Goal: Transaction & Acquisition: Purchase product/service

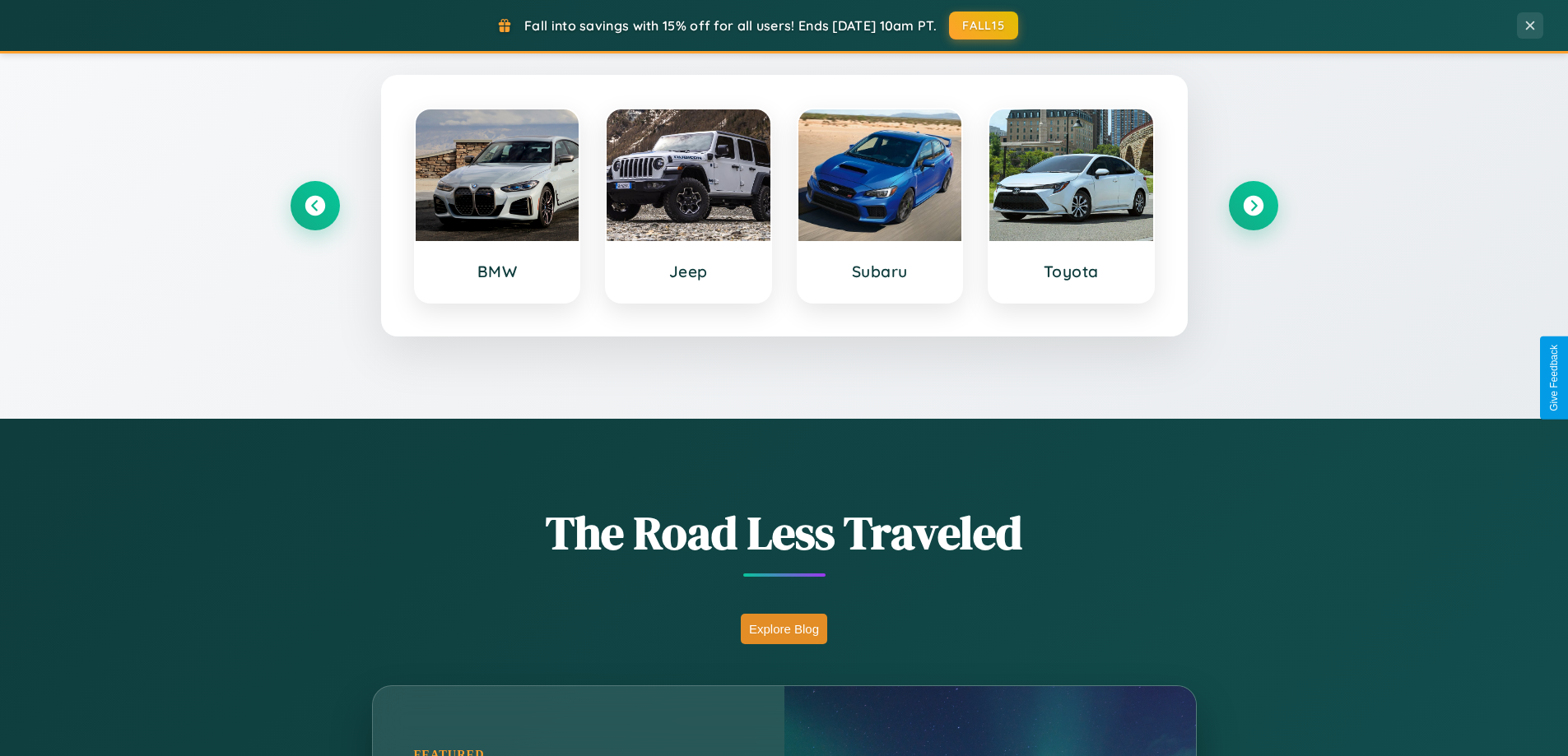
scroll to position [1133, 0]
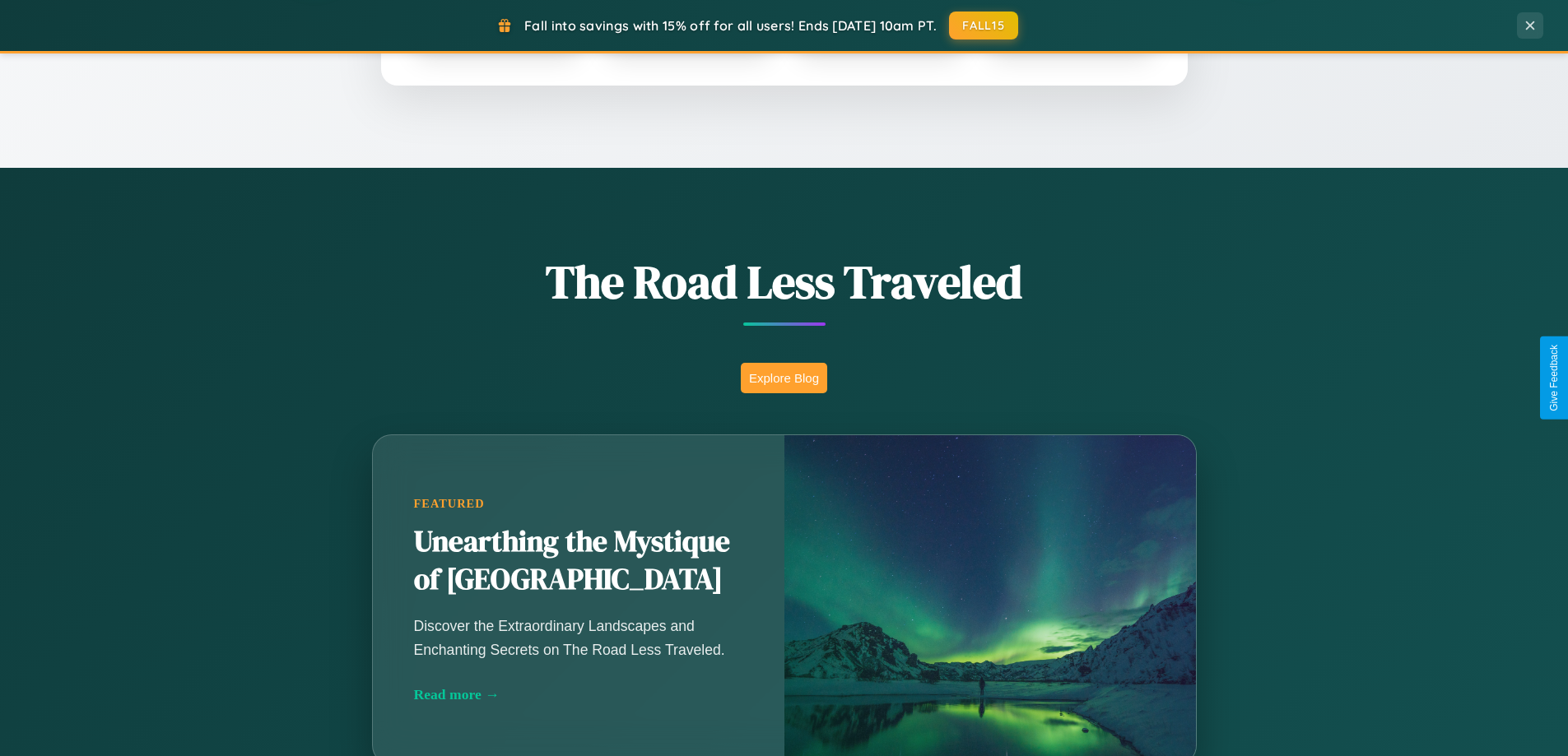
click at [784, 378] on button "Explore Blog" at bounding box center [784, 378] width 86 height 31
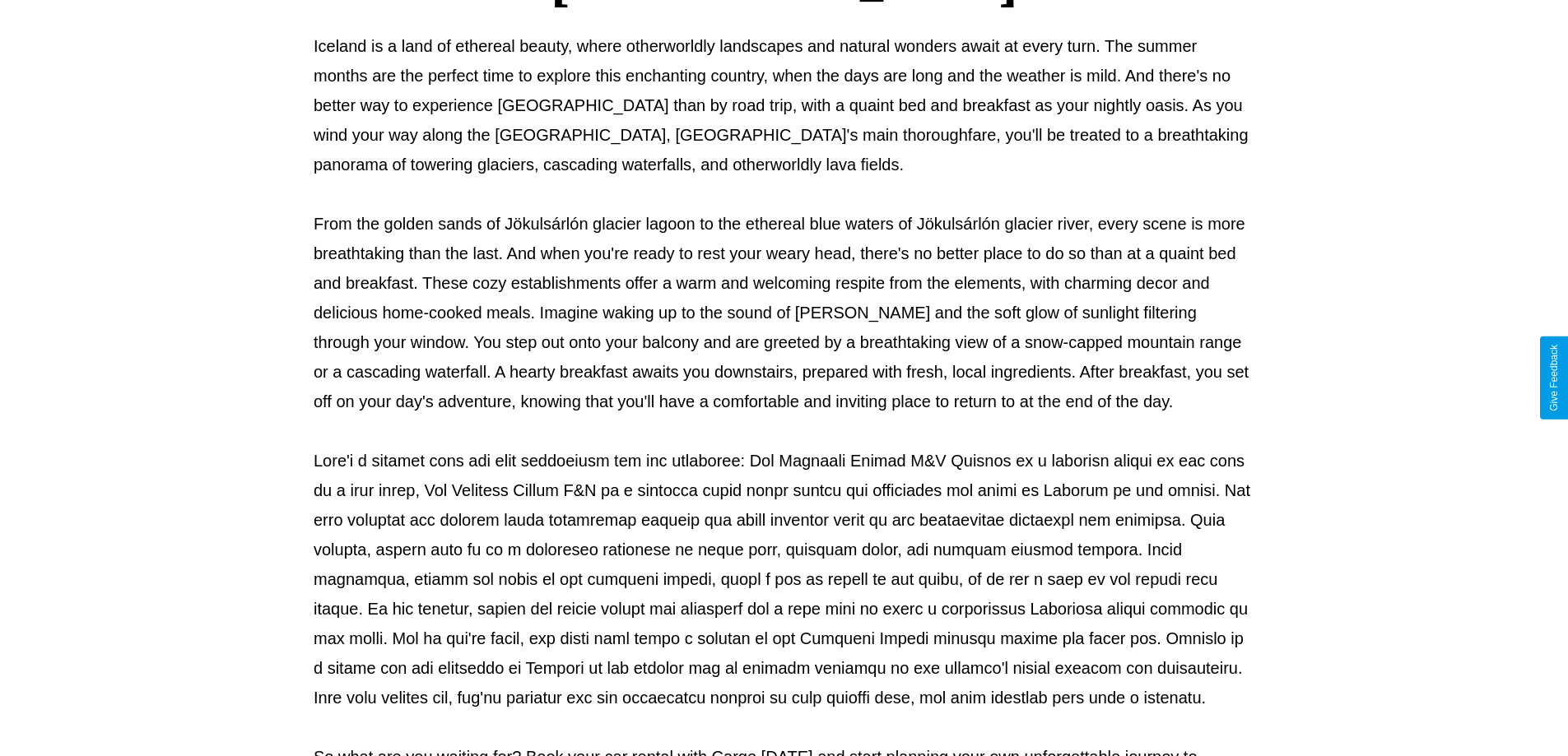
scroll to position [532, 0]
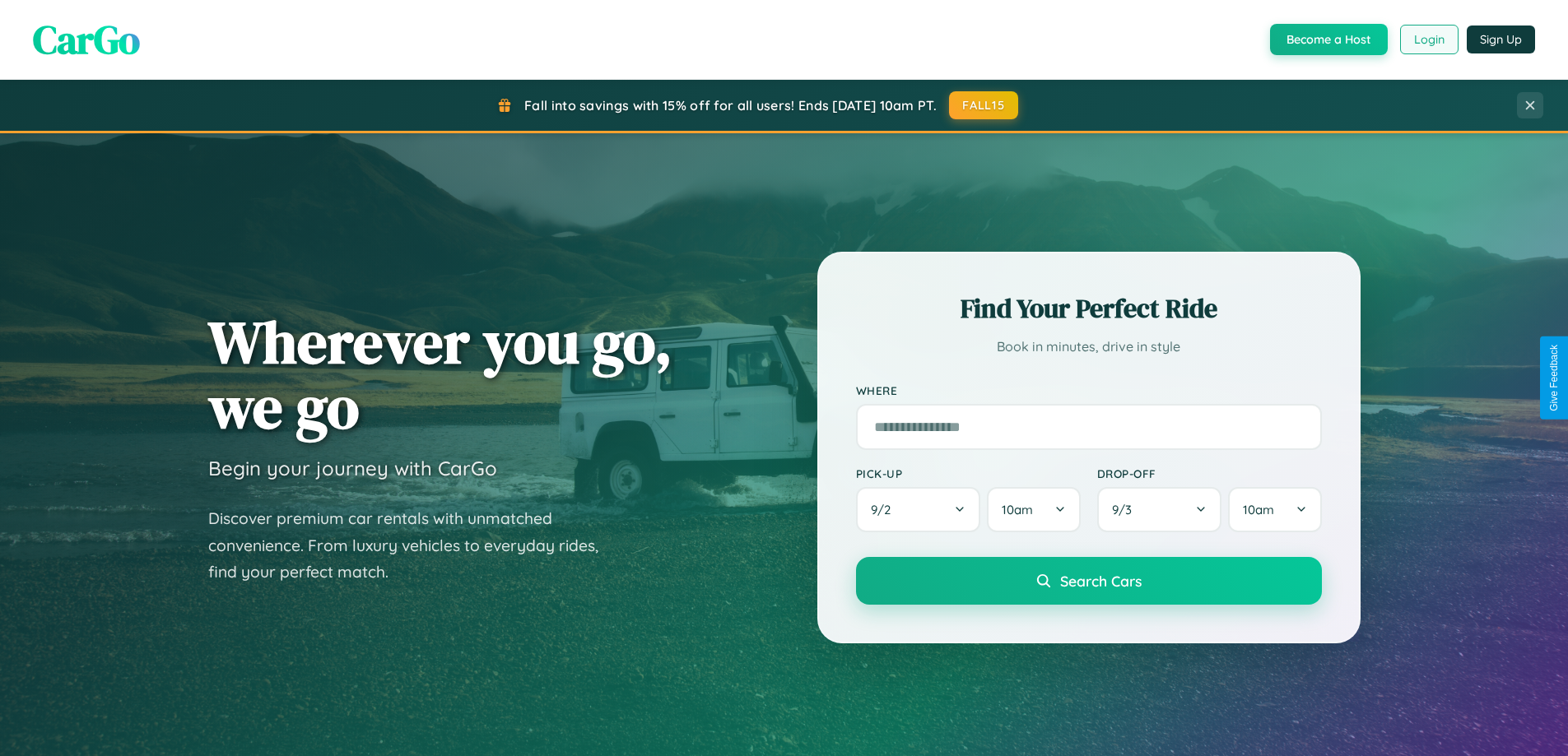
click at [1429, 39] on button "Login" at bounding box center [1429, 39] width 59 height 30
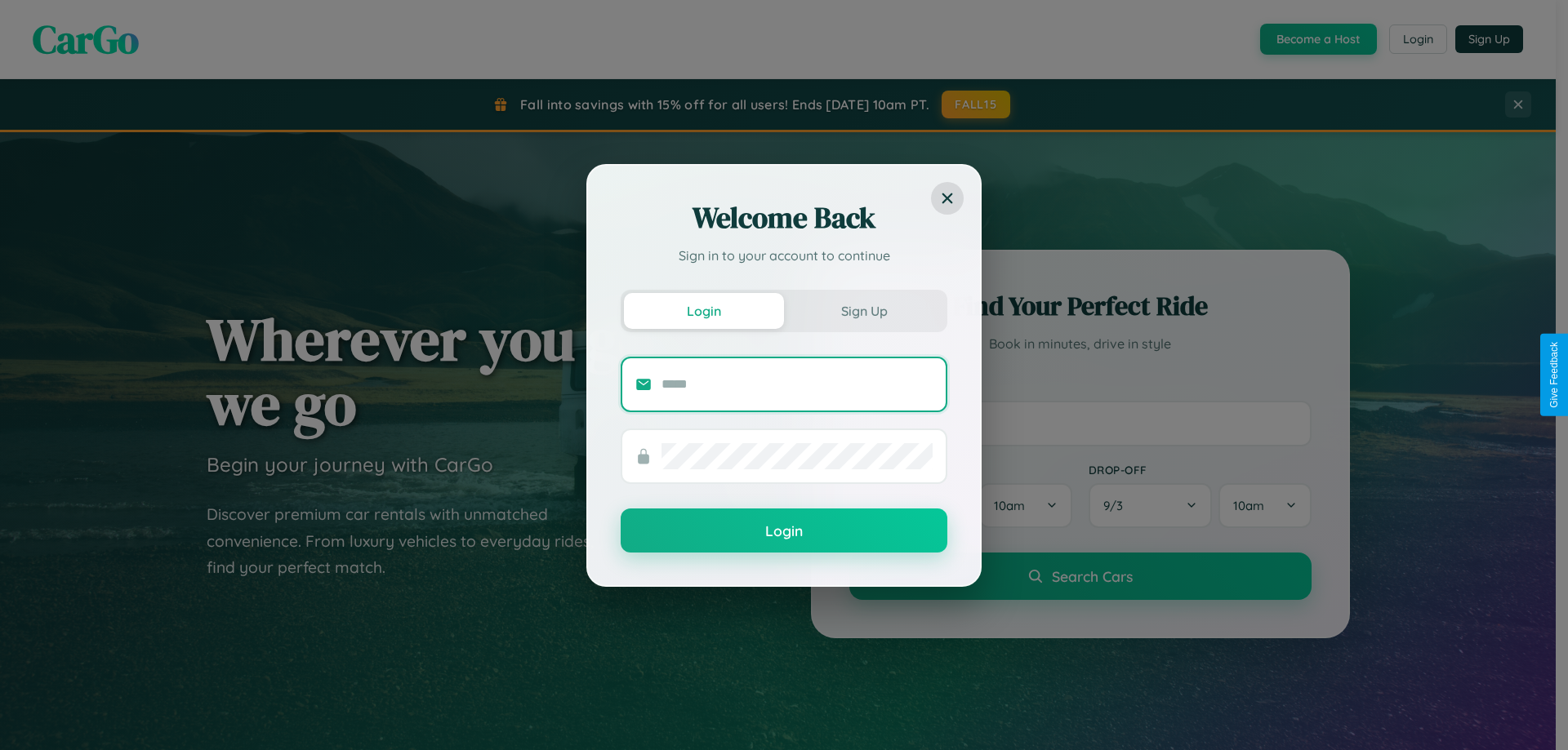
click at [797, 384] on input "text" at bounding box center [797, 384] width 271 height 26
type input "**********"
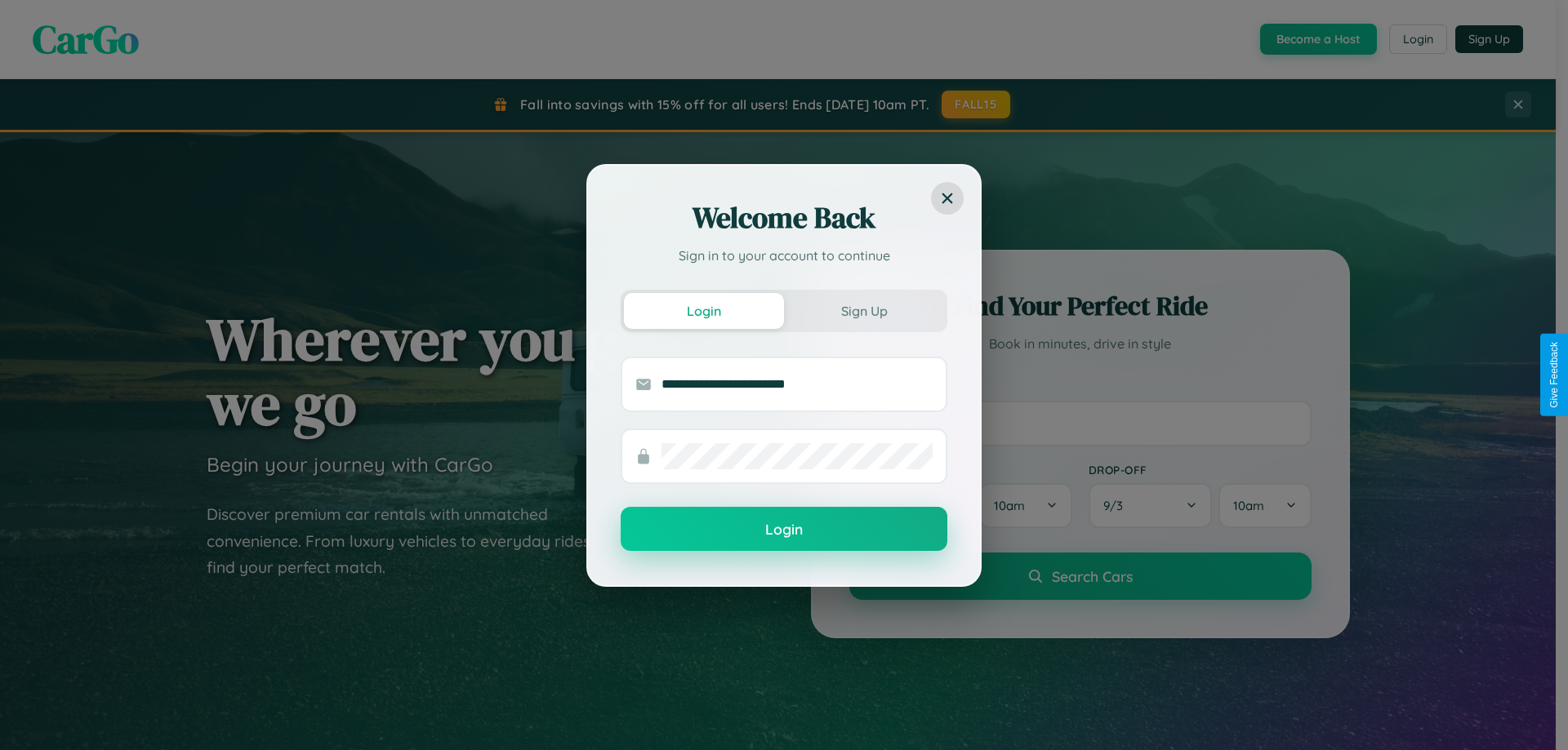
click at [784, 530] on button "Login" at bounding box center [784, 529] width 327 height 44
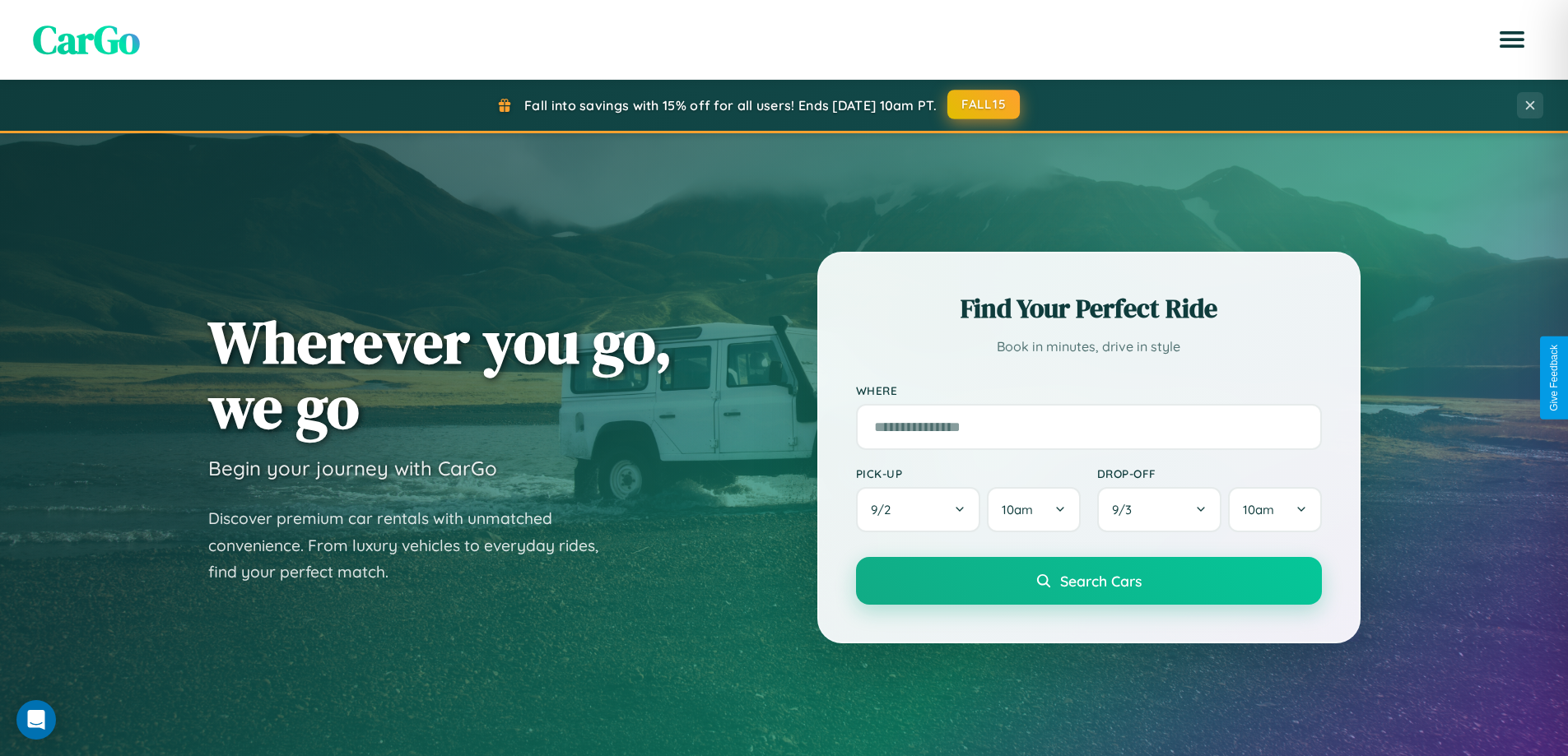
click at [985, 106] on button "FALL15" at bounding box center [985, 105] width 73 height 30
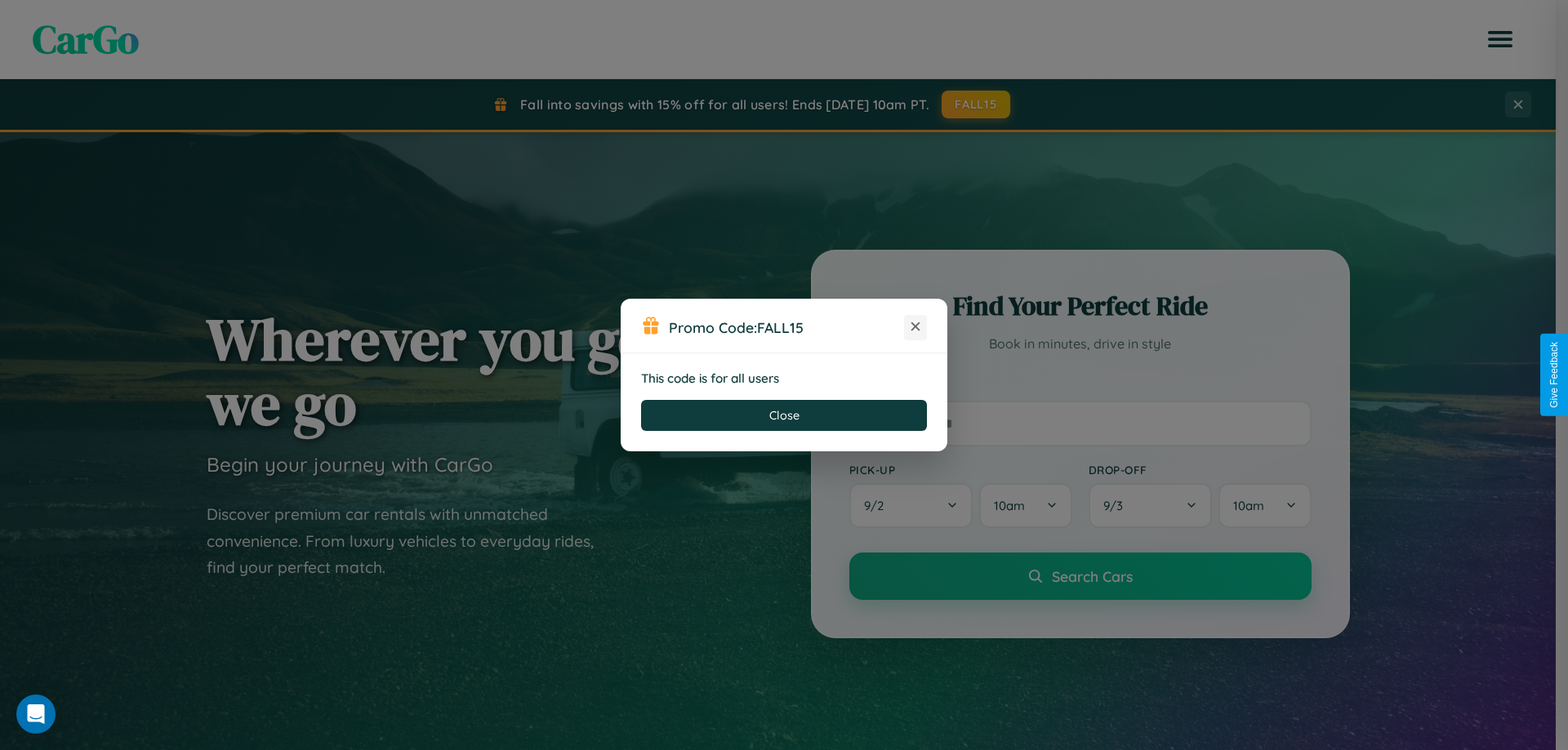
click at [916, 327] on icon at bounding box center [915, 326] width 16 height 16
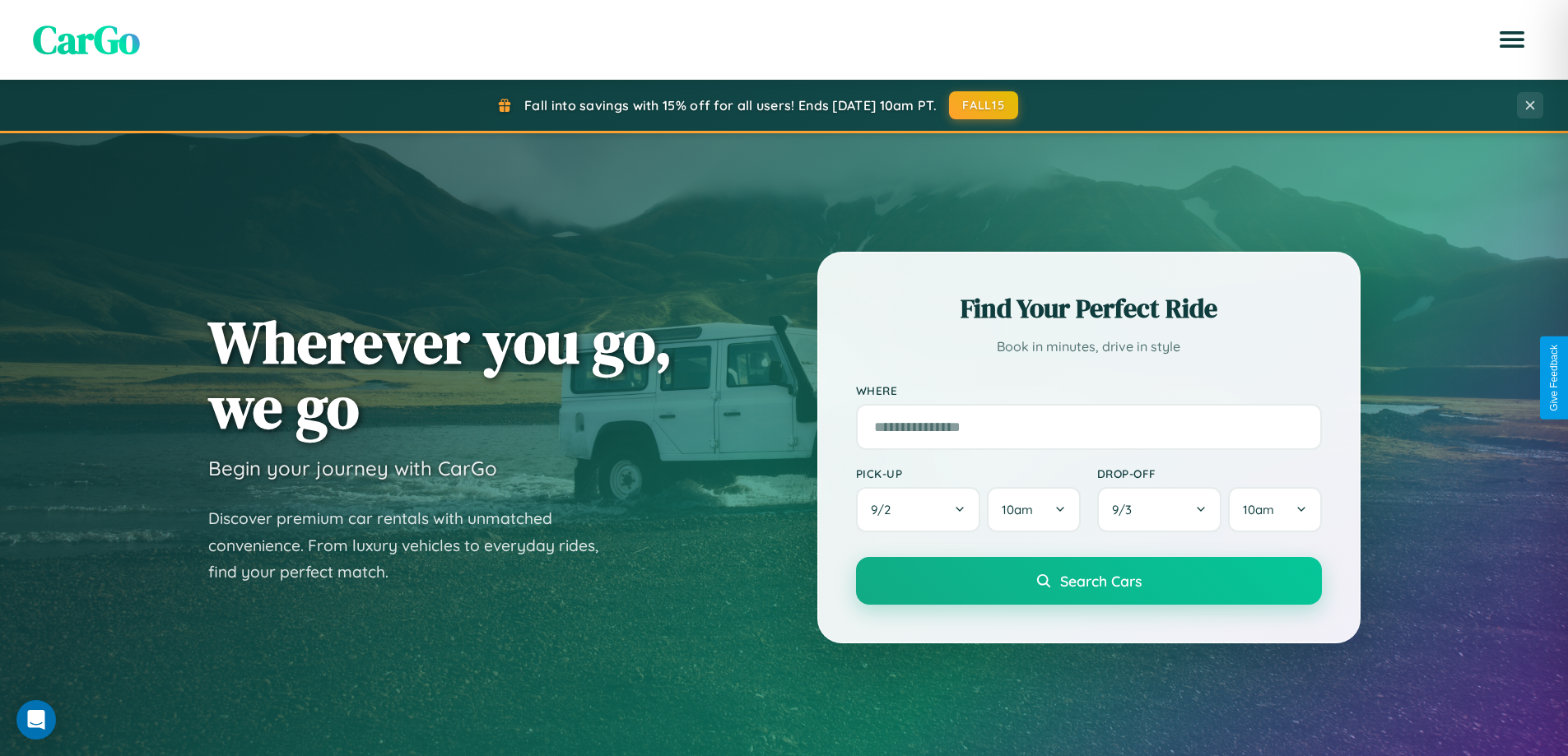
scroll to position [2645, 0]
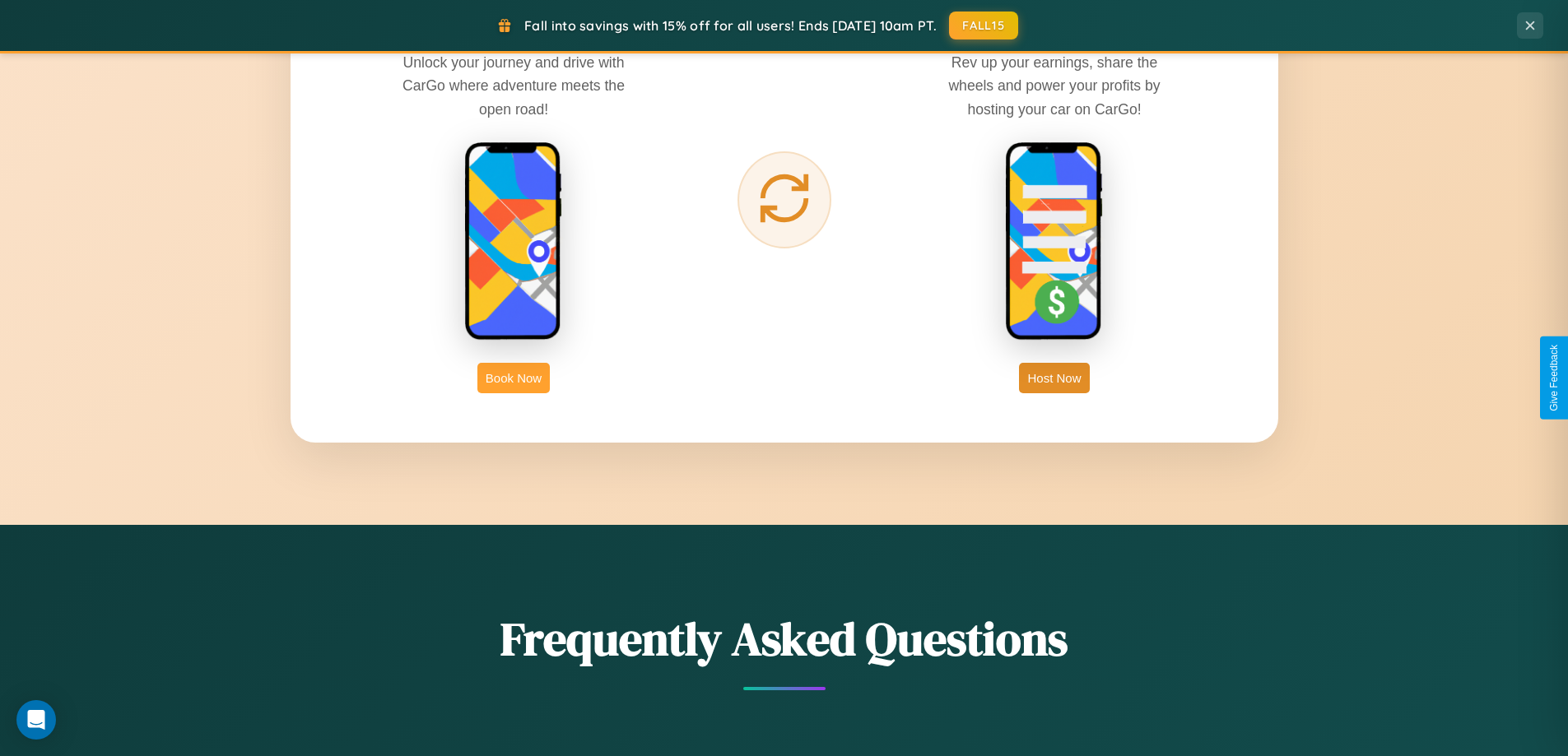
click at [513, 378] on button "Book Now" at bounding box center [514, 378] width 73 height 31
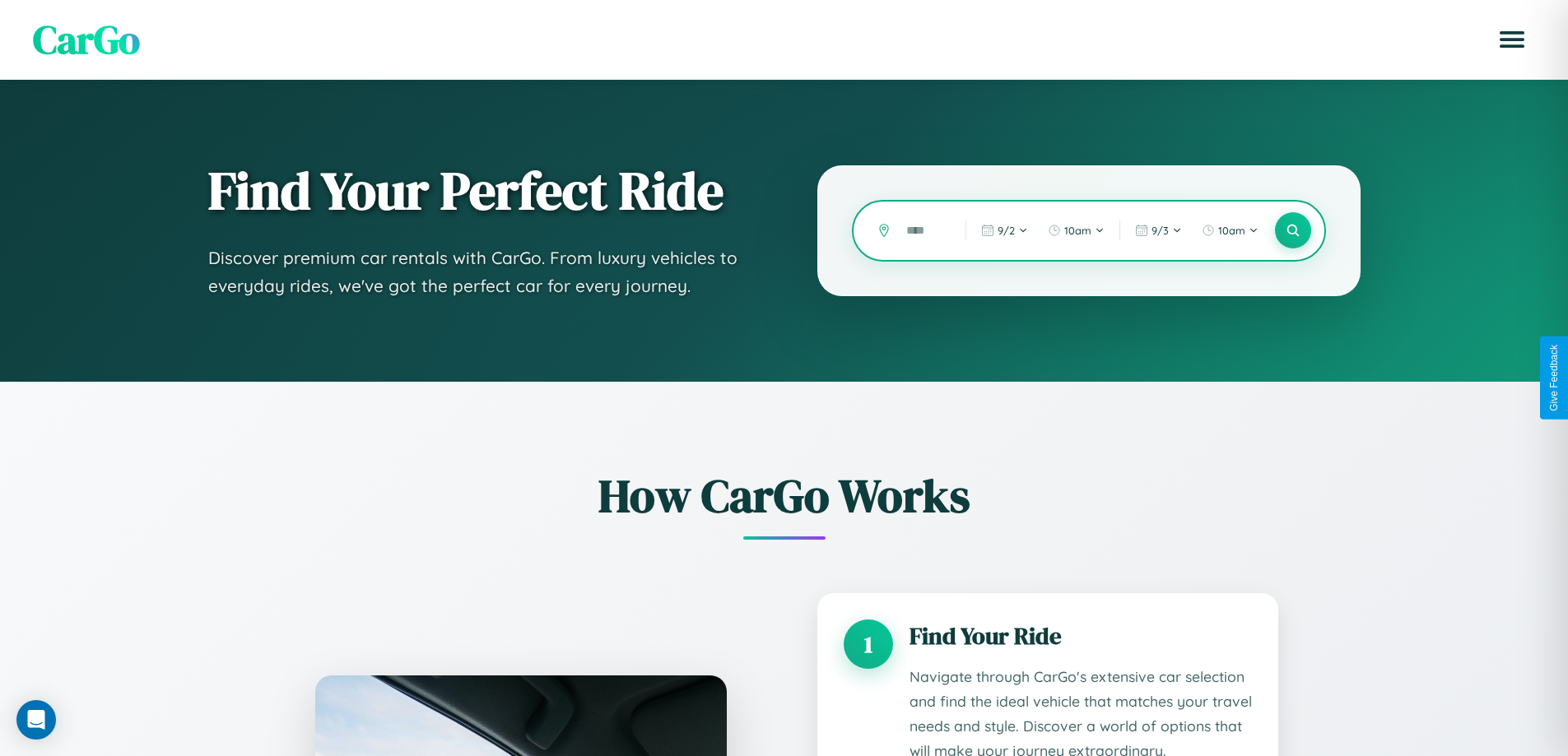
click at [924, 230] on input "text" at bounding box center [923, 231] width 51 height 29
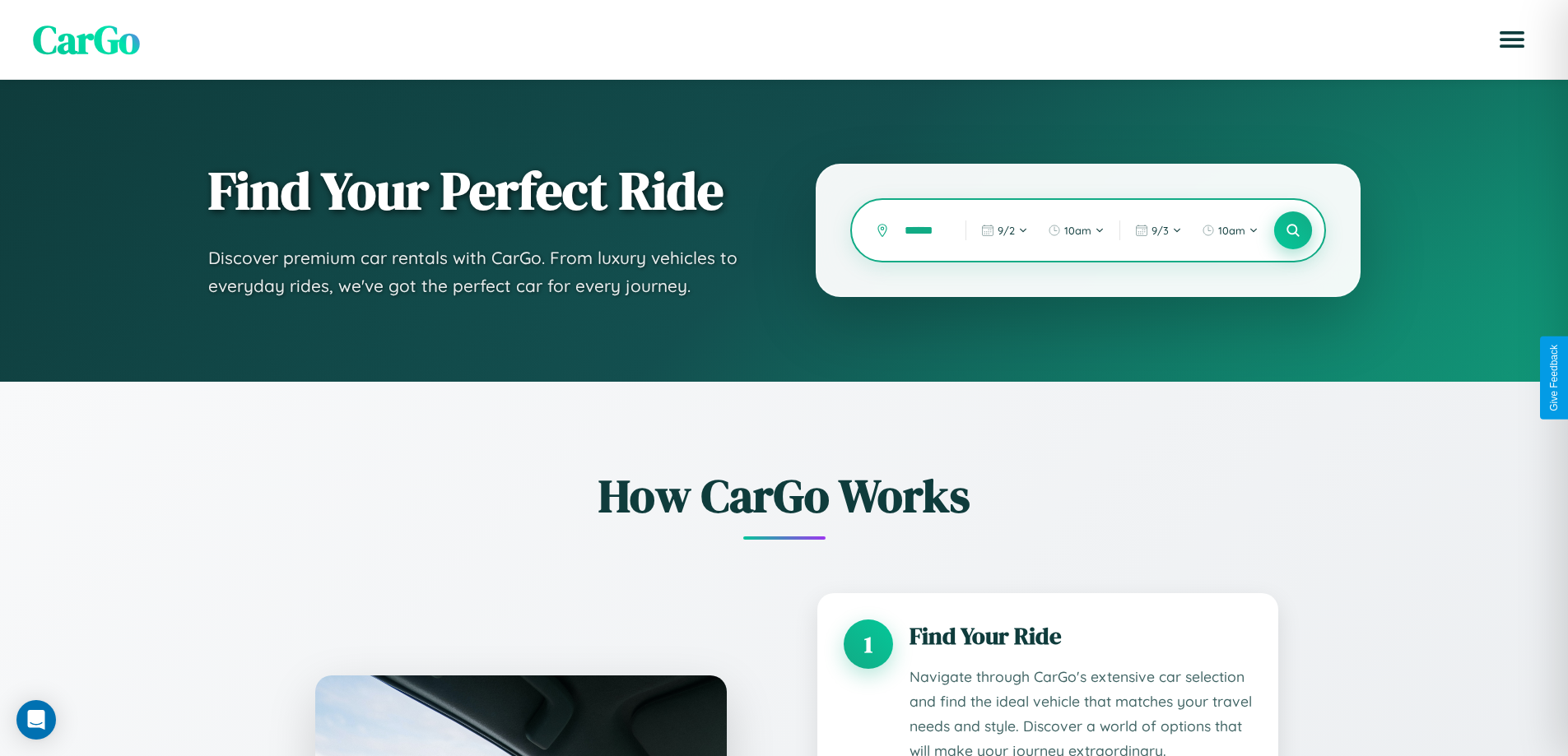
type input "******"
click at [1293, 230] on icon at bounding box center [1293, 231] width 15 height 15
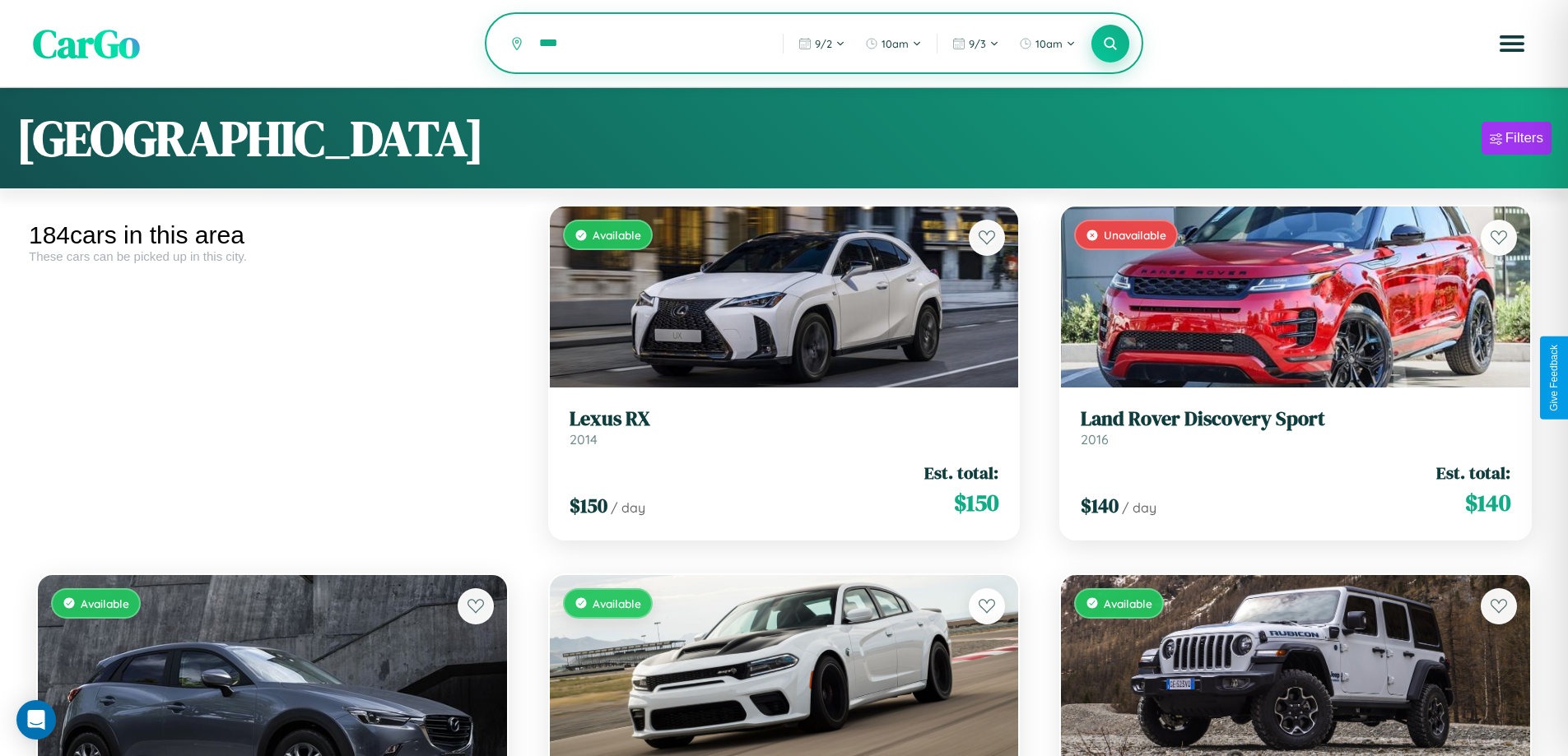
type input "****"
click at [1110, 44] on icon at bounding box center [1111, 43] width 15 height 15
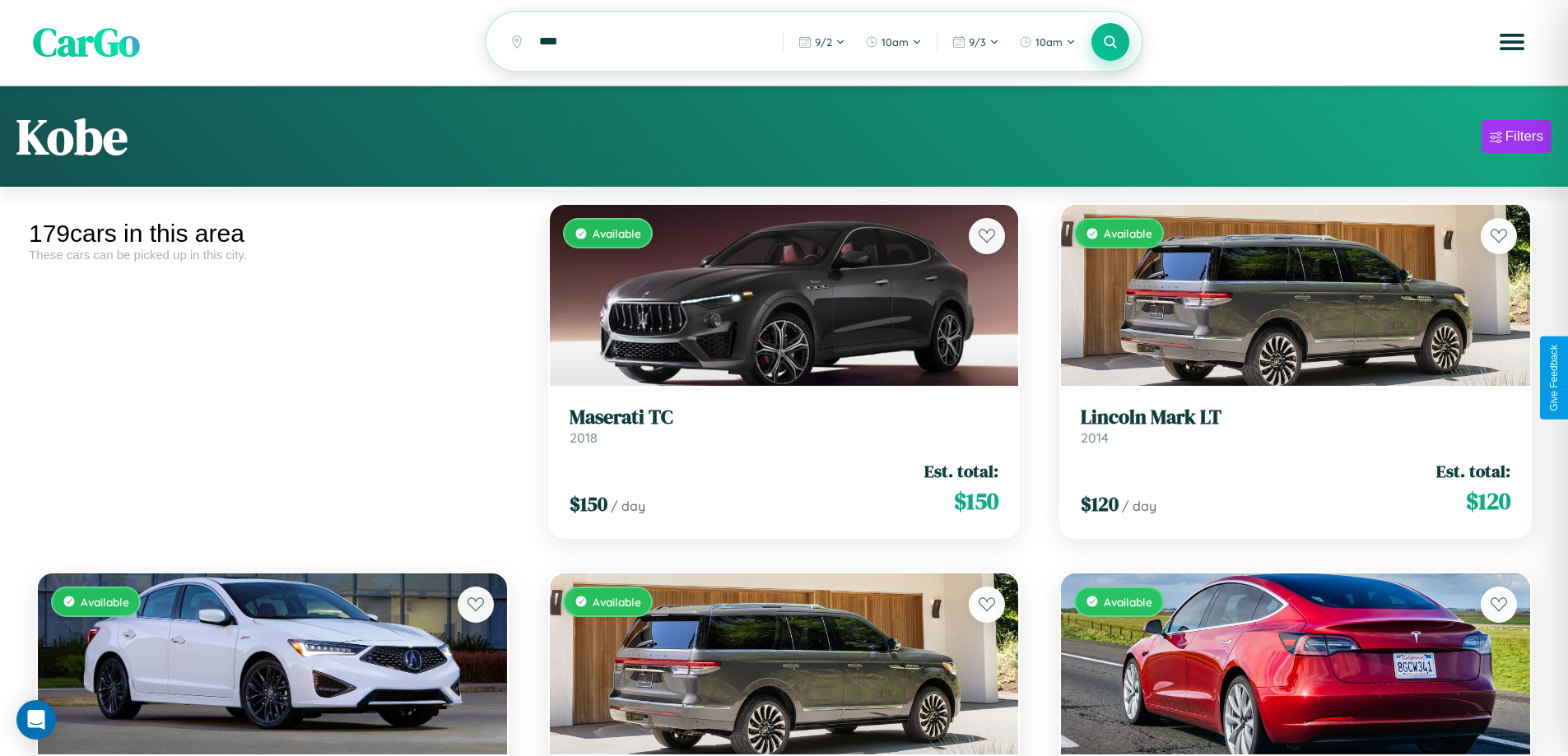
scroll to position [16940, 0]
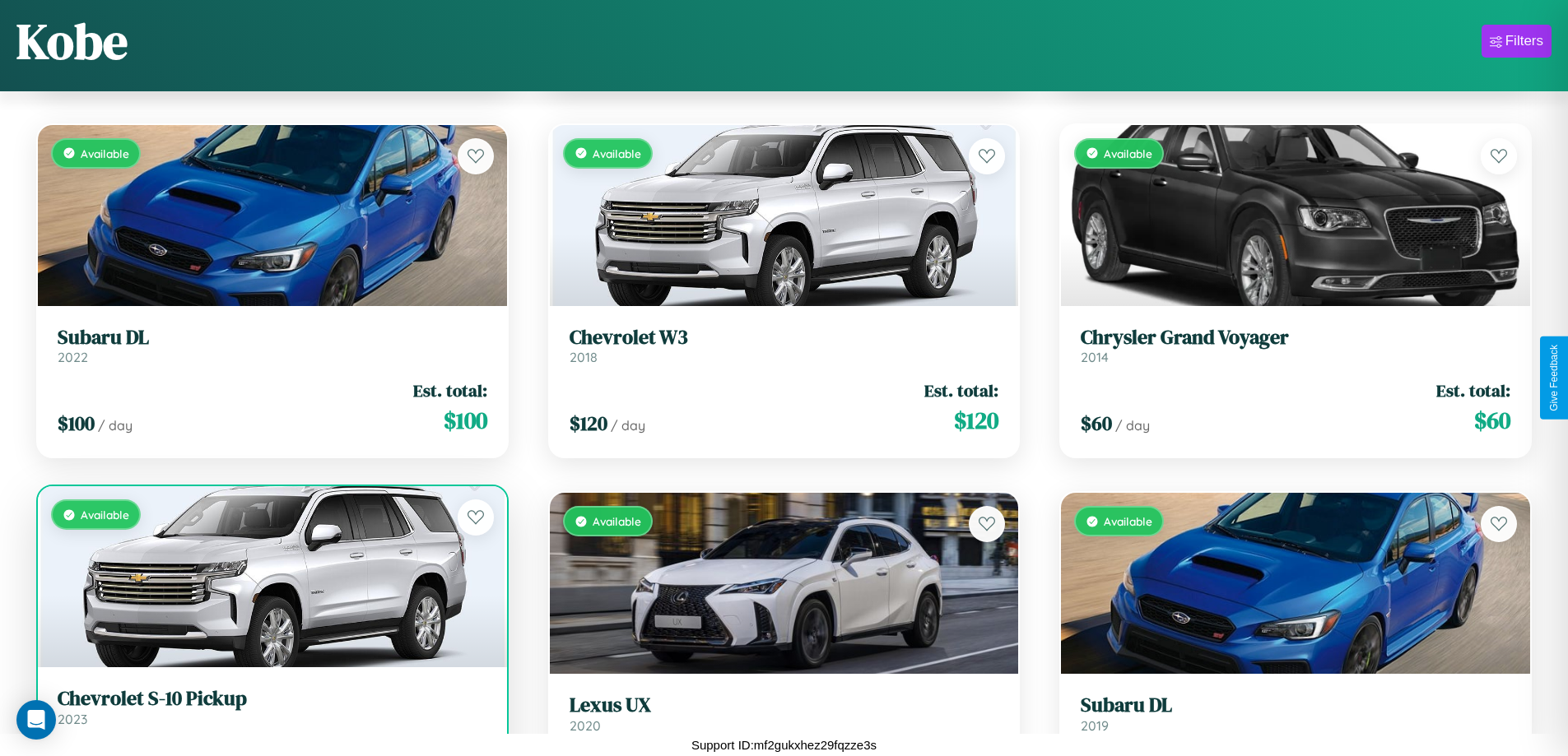
click at [270, 711] on h3 "Chevrolet S-10 Pickup" at bounding box center [273, 698] width 430 height 24
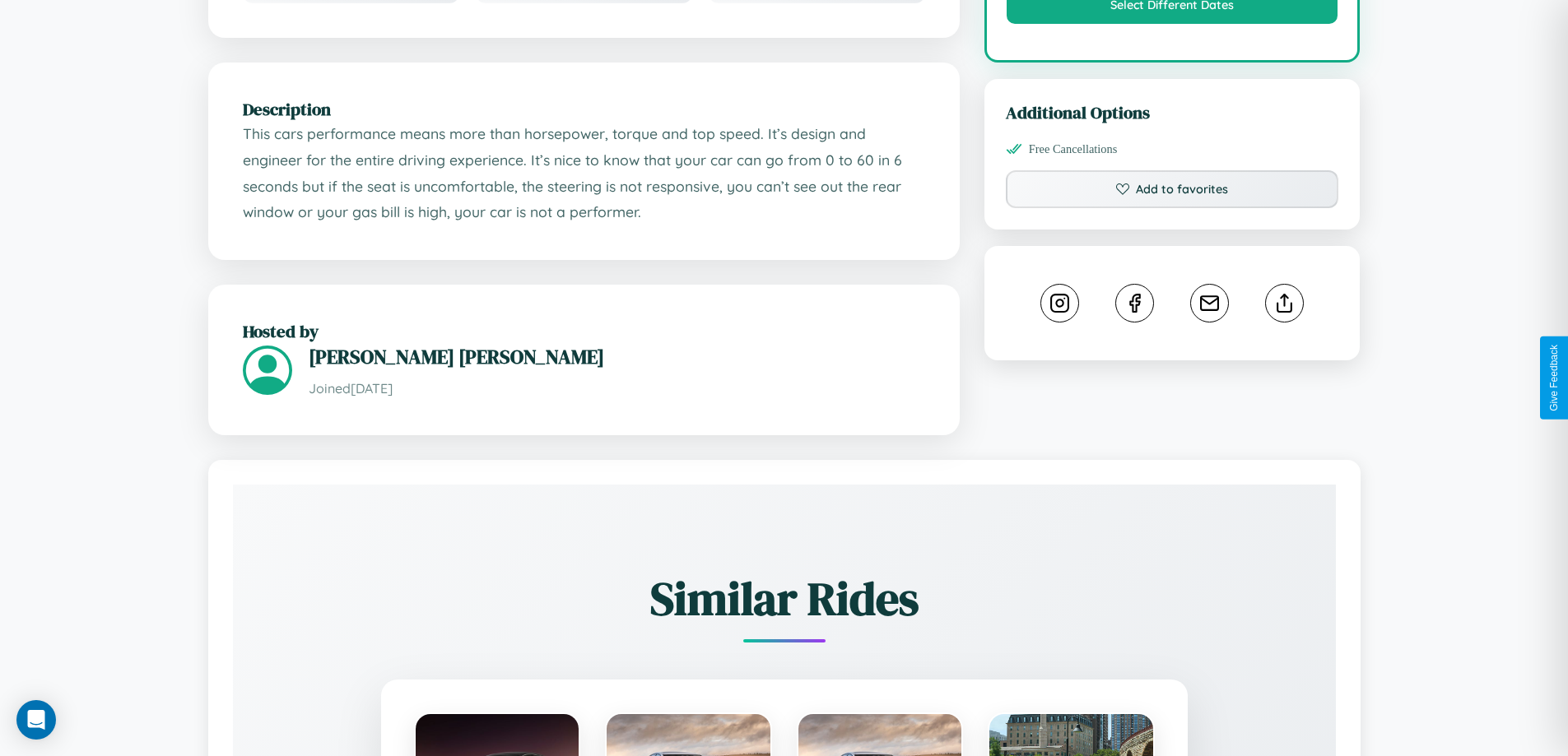
scroll to position [1004, 0]
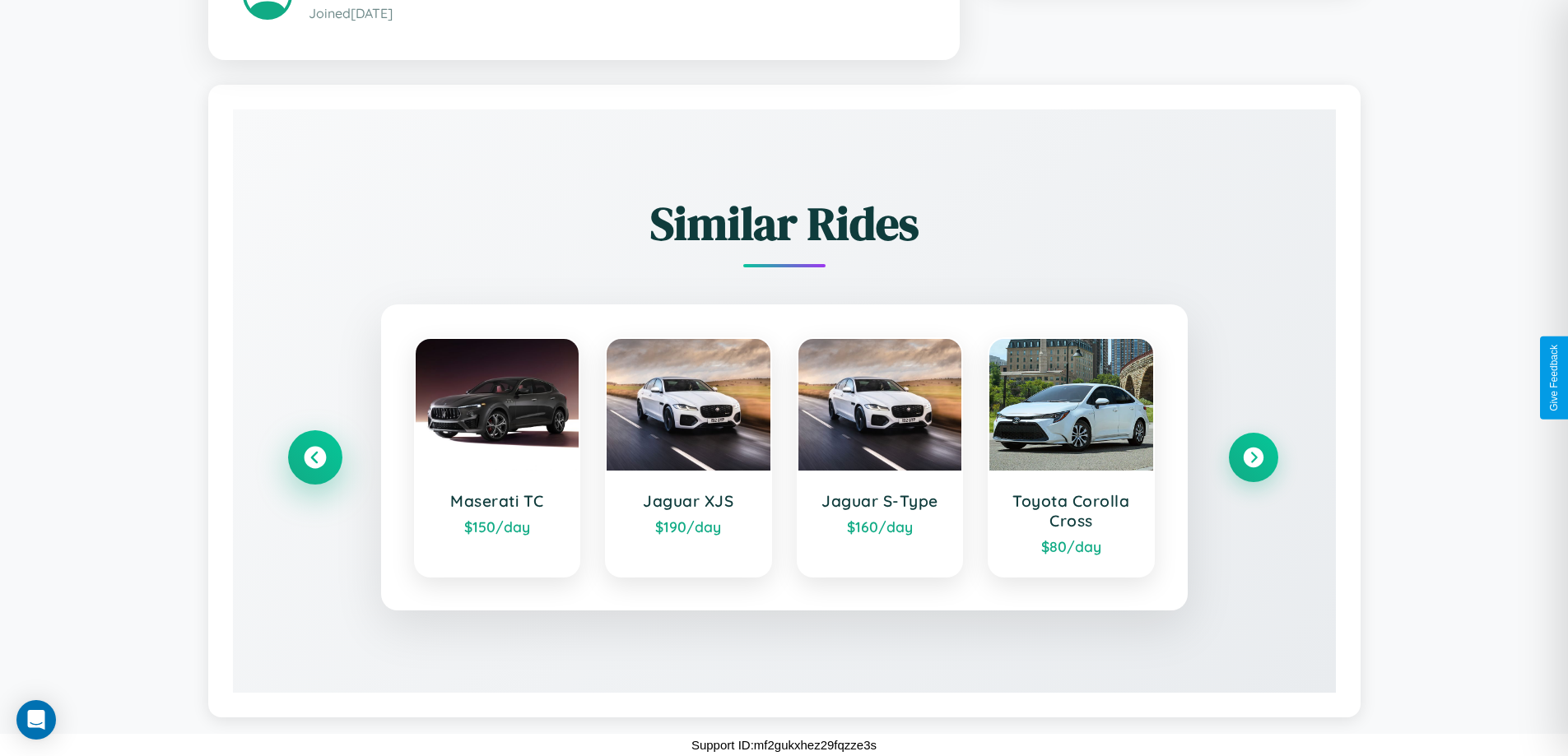
click at [315, 457] on icon at bounding box center [315, 457] width 22 height 22
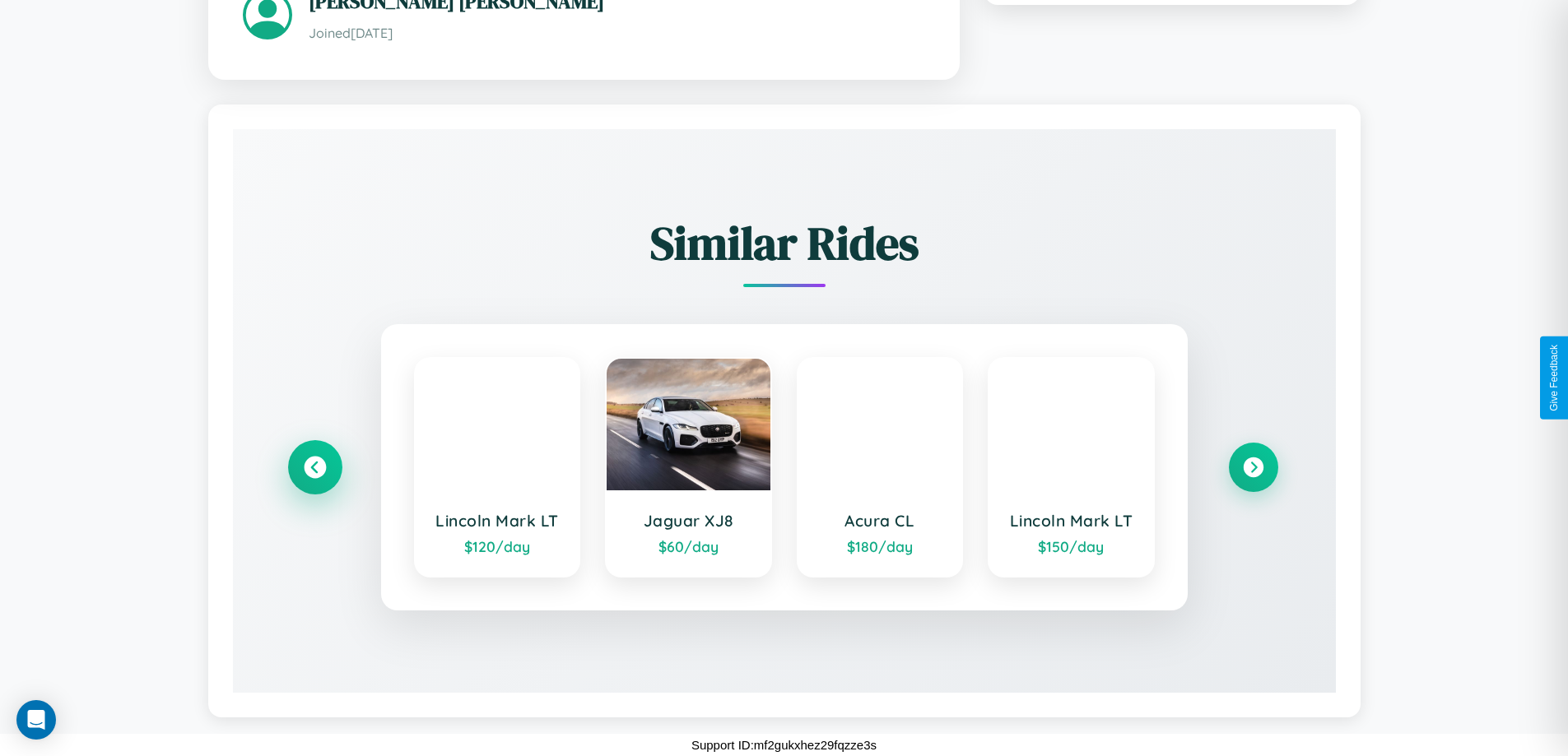
scroll to position [984, 0]
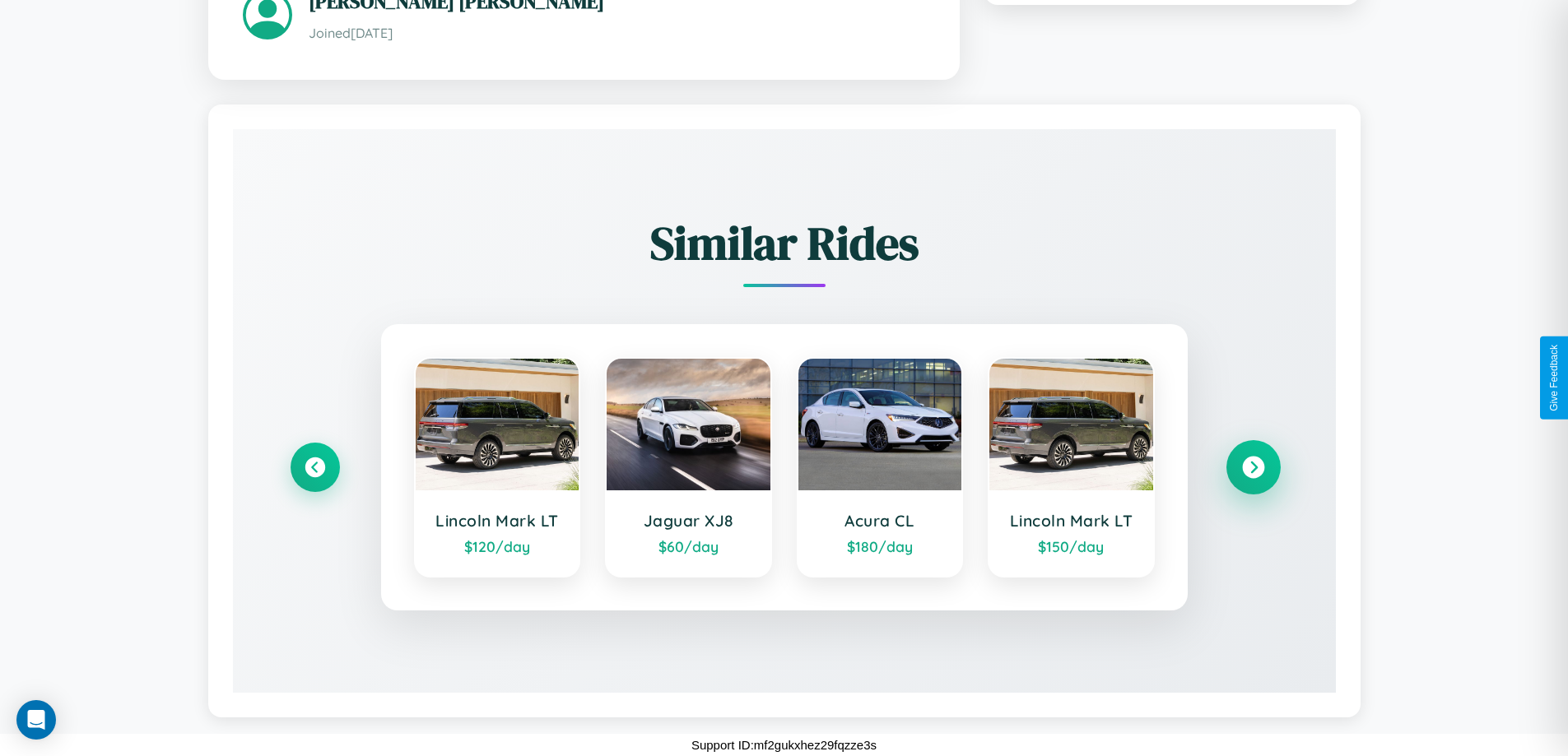
click at [1253, 466] on icon at bounding box center [1253, 466] width 22 height 22
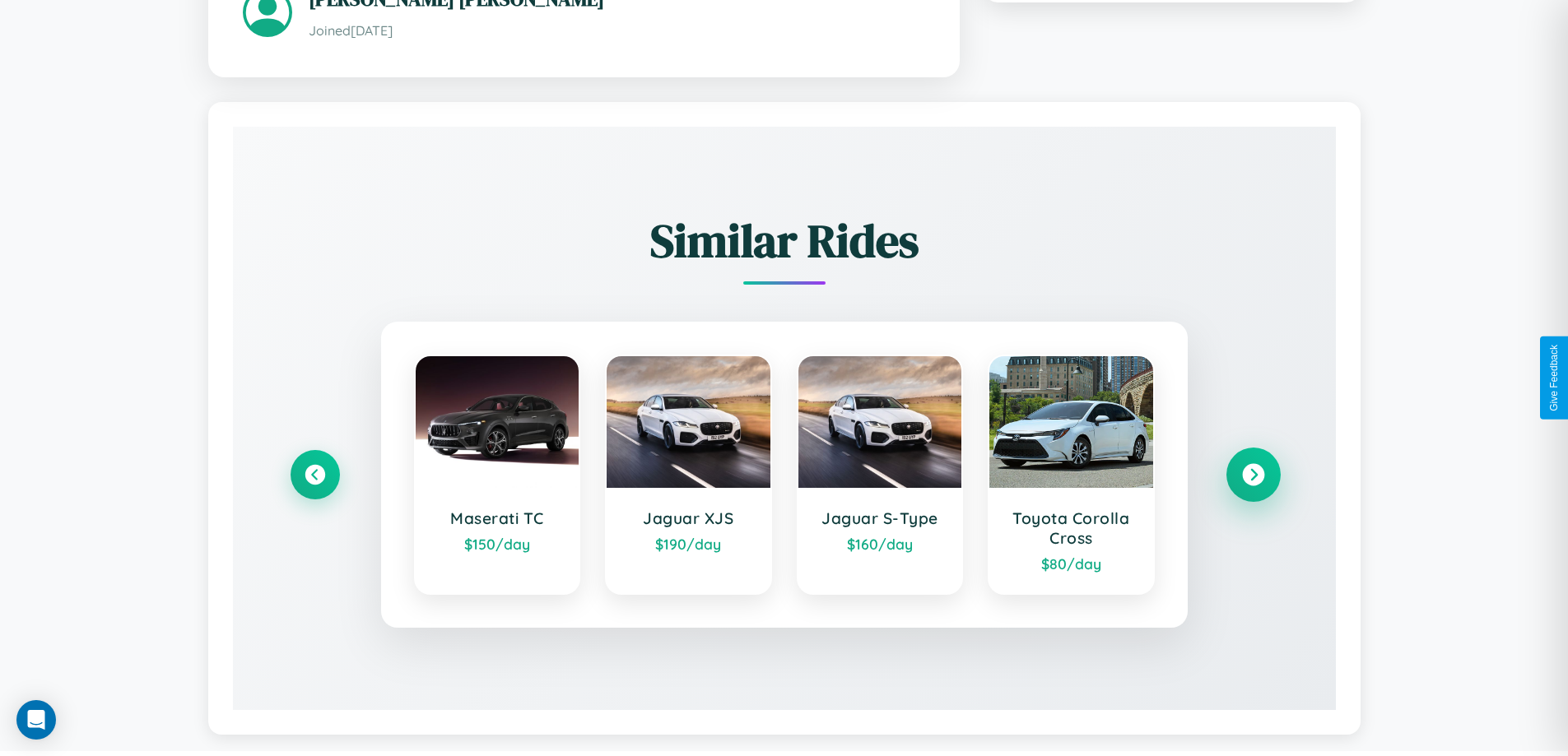
click at [1253, 477] on icon at bounding box center [1253, 474] width 22 height 22
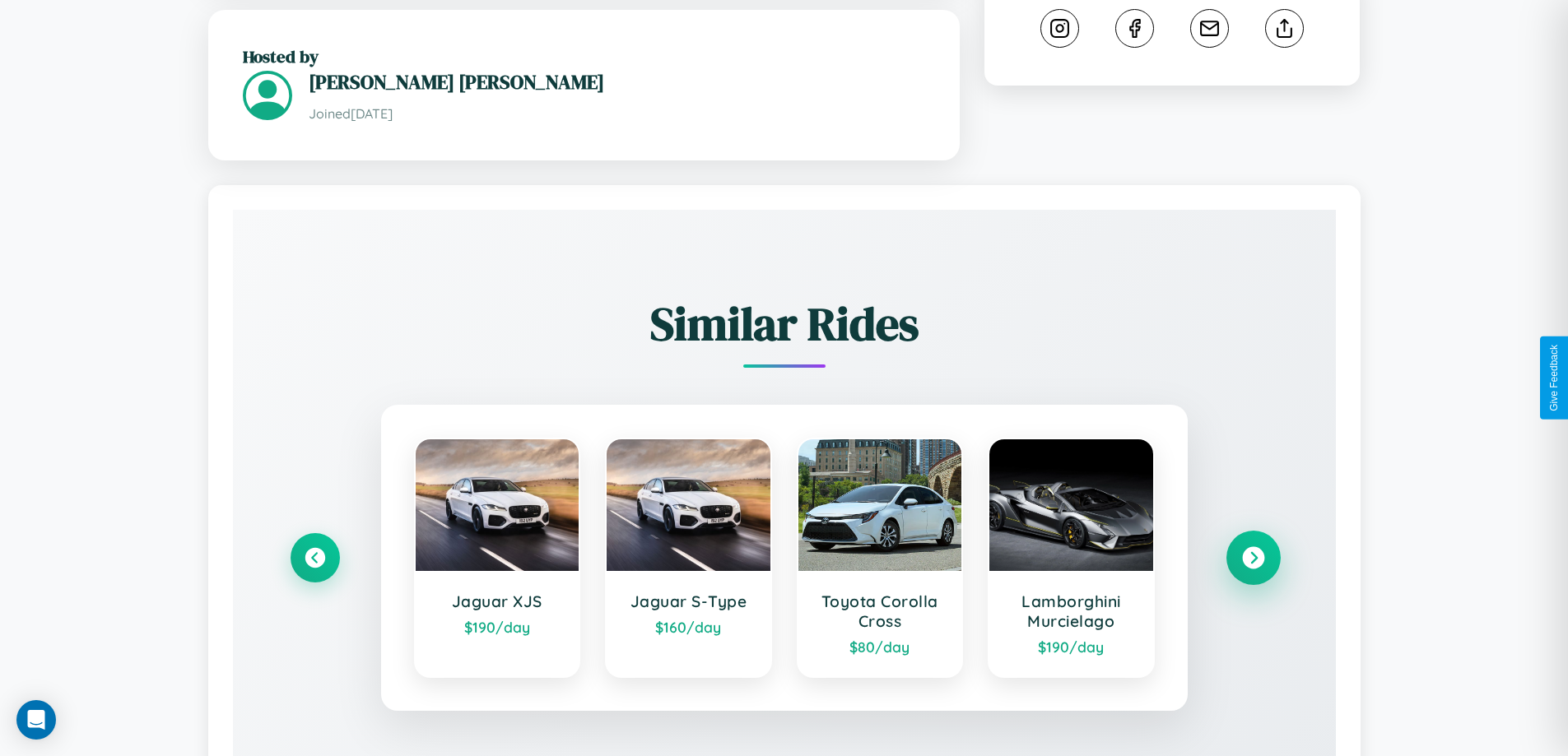
scroll to position [182, 0]
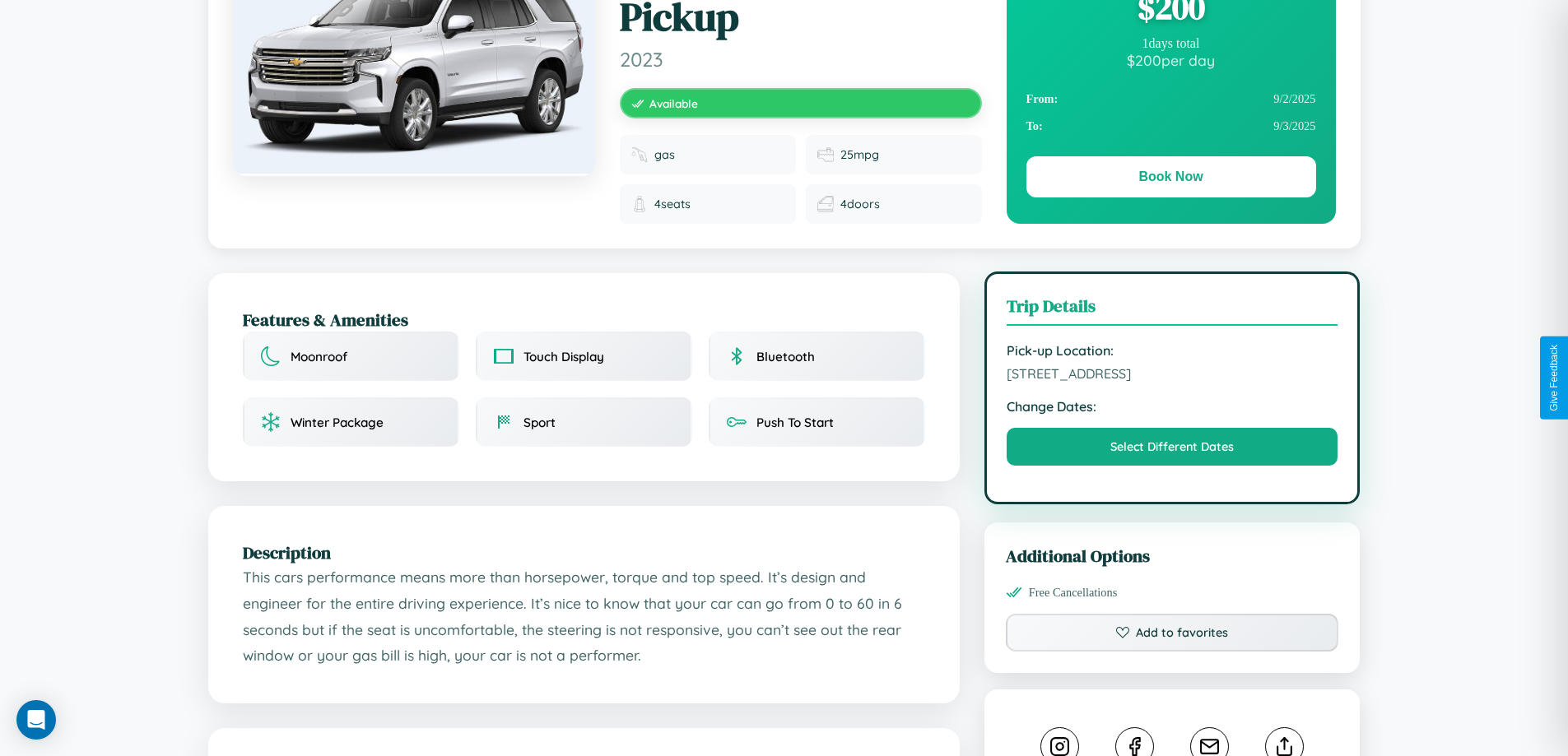
click at [1173, 376] on span "1110 Market Street Kobe 16643 Japan" at bounding box center [1173, 373] width 332 height 16
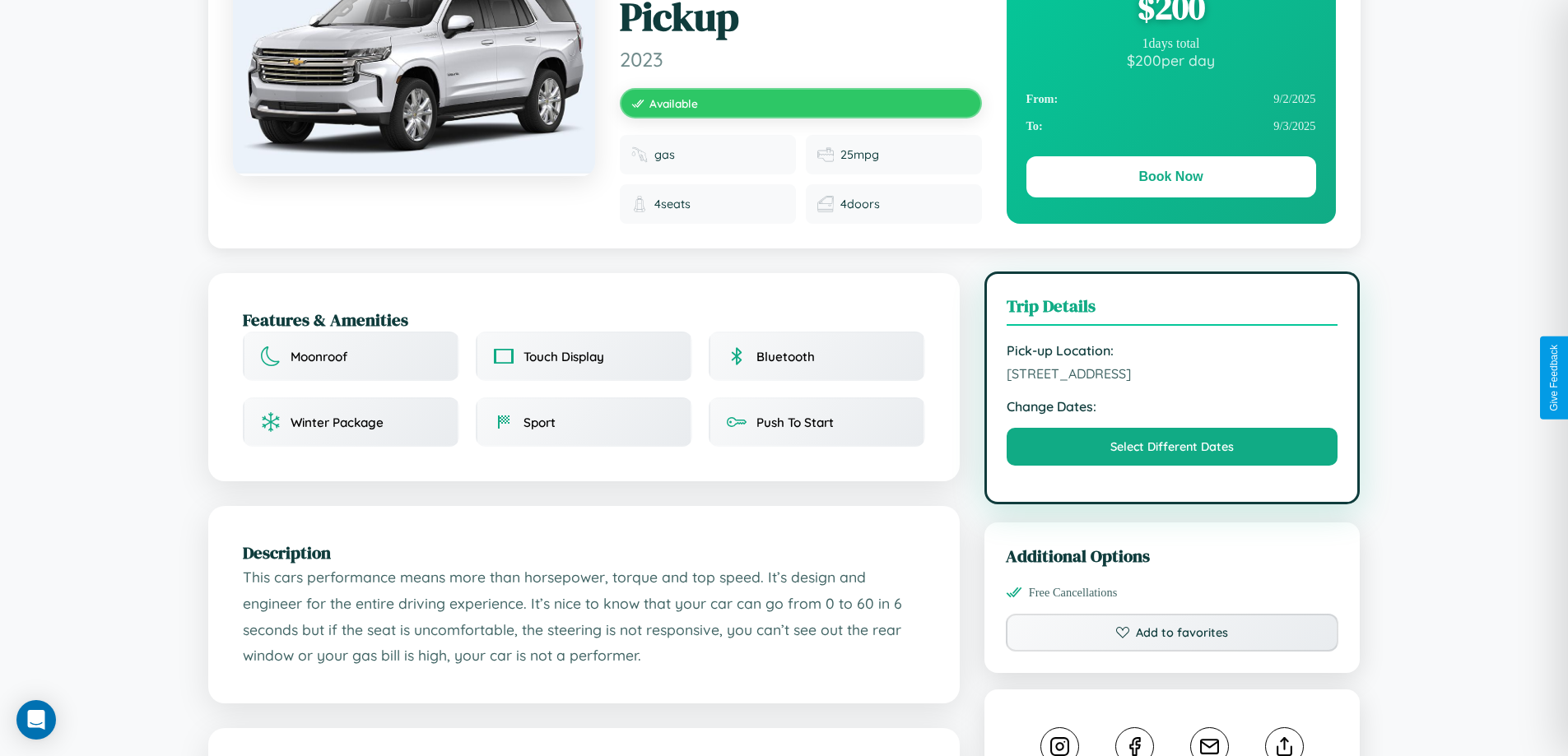
click at [1173, 376] on span "1110 Market Street Kobe 16643 Japan" at bounding box center [1173, 373] width 332 height 16
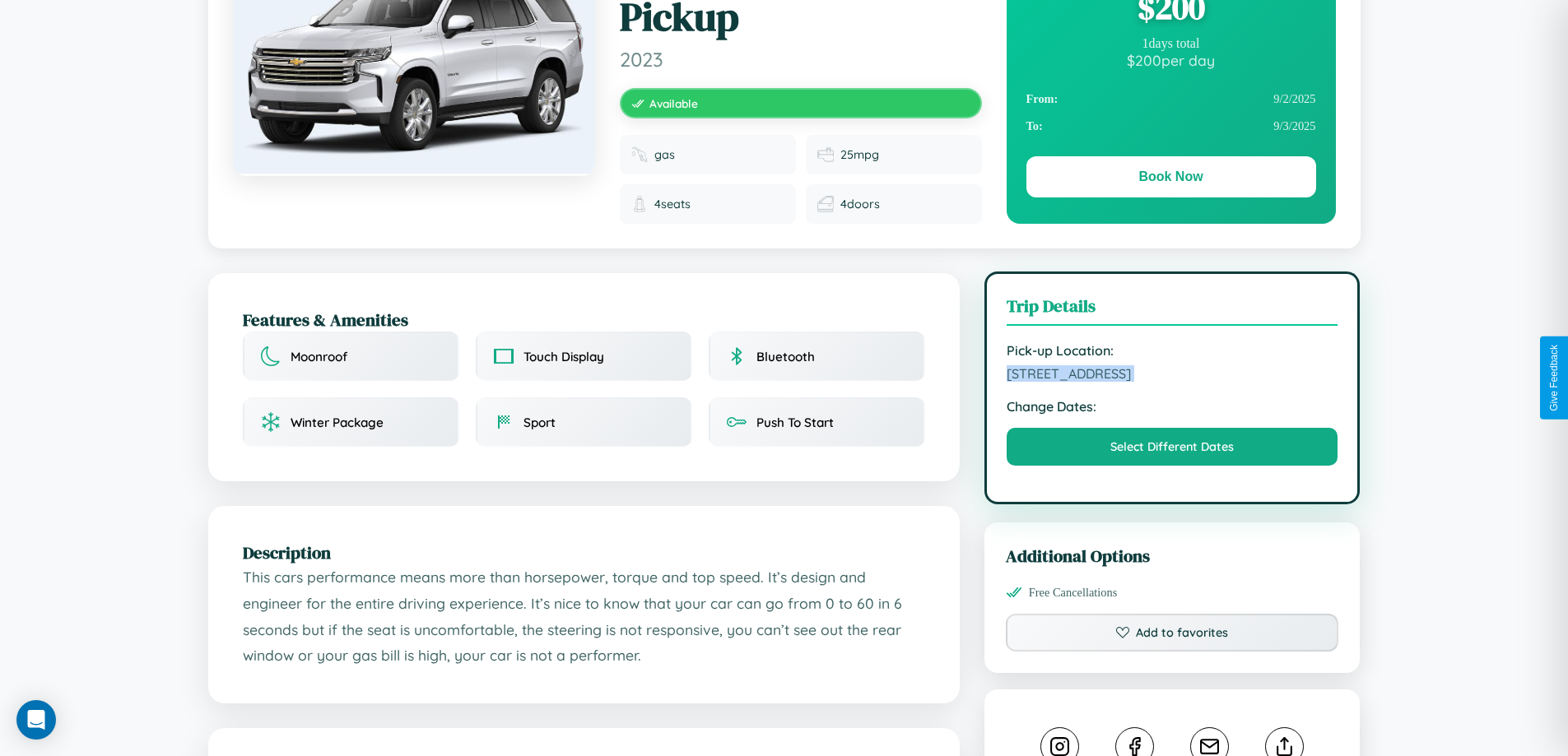
click at [1173, 376] on span "1110 Market Street Kobe 16643 Japan" at bounding box center [1173, 373] width 332 height 16
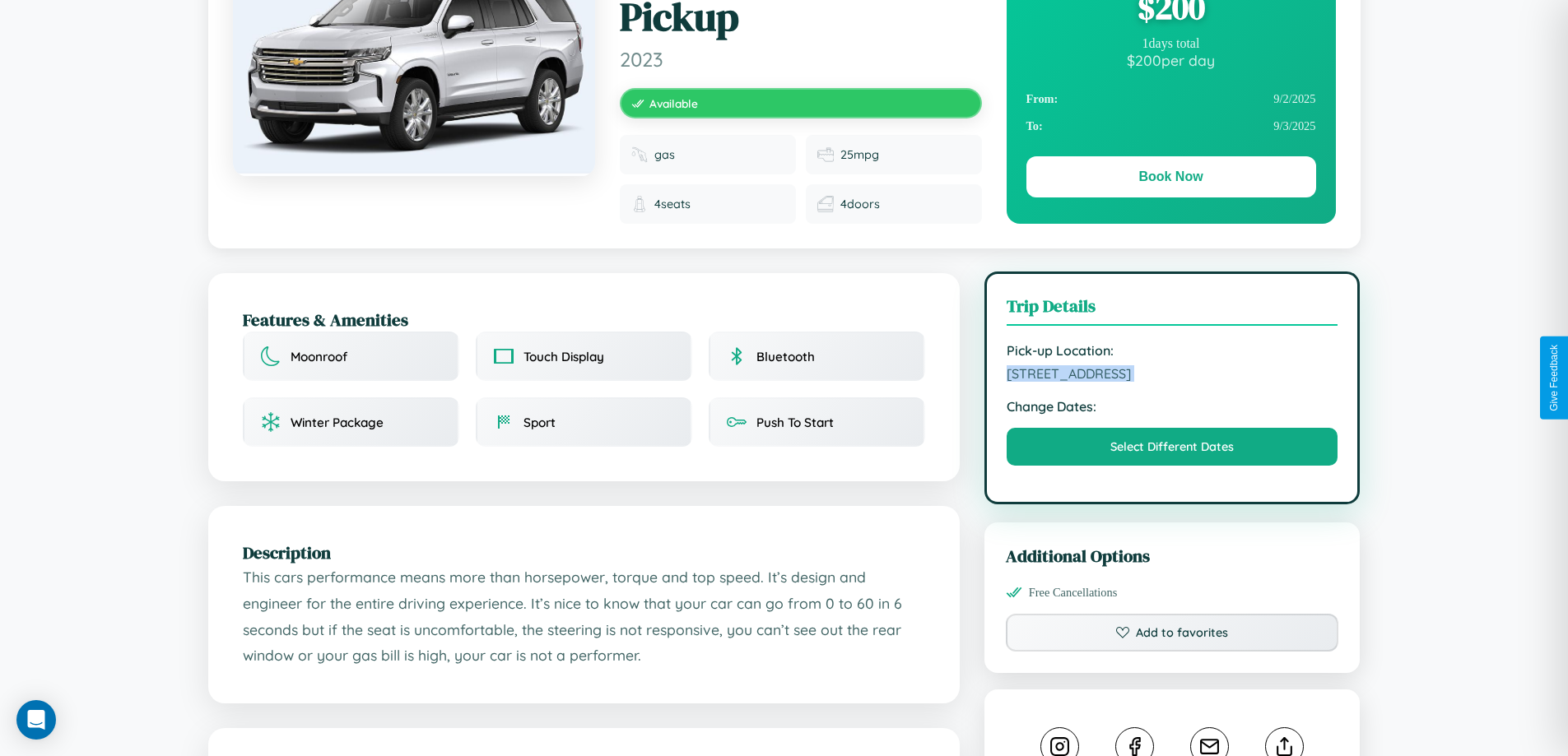
click at [1173, 376] on span "1110 Market Street Kobe 16643 Japan" at bounding box center [1173, 373] width 332 height 16
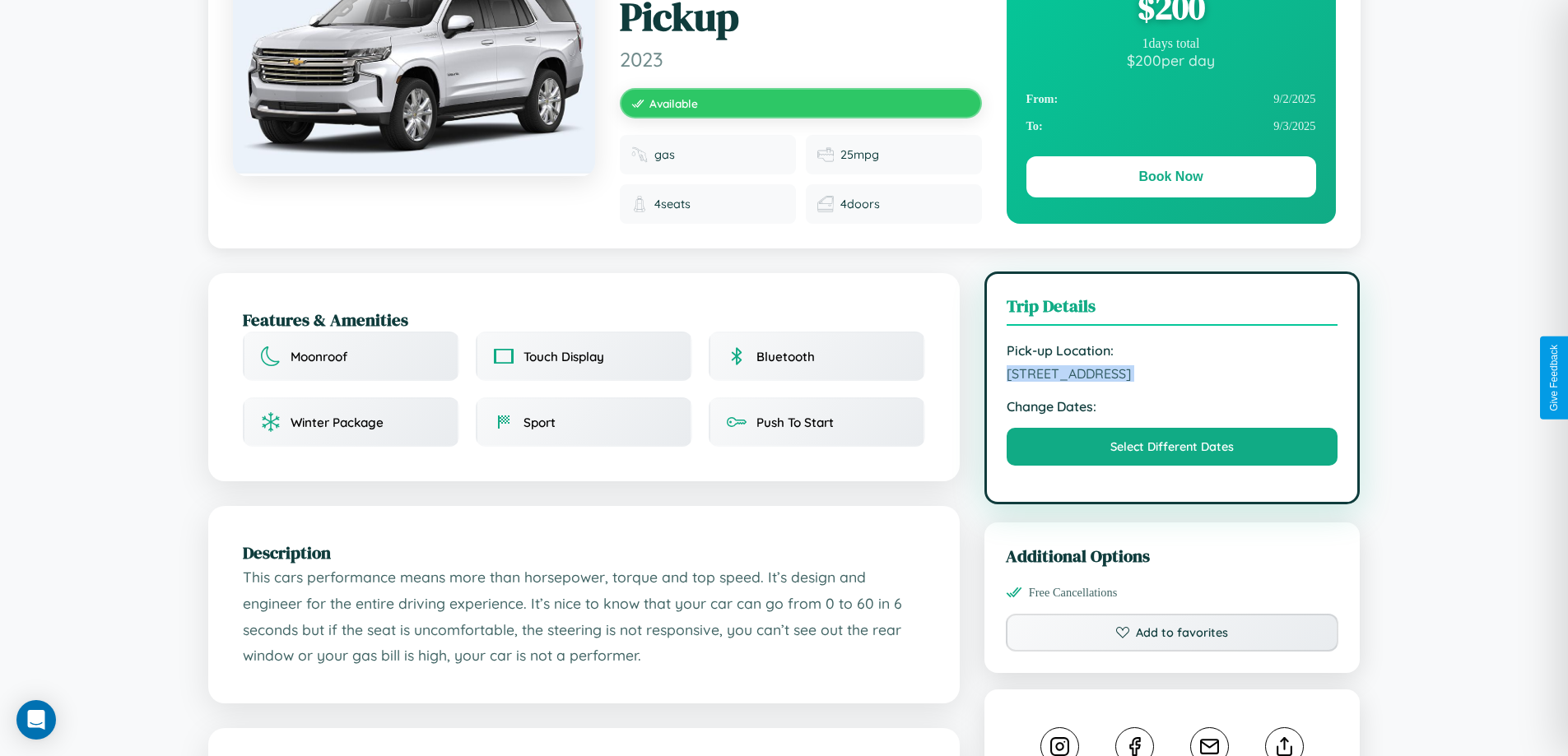
click at [1173, 376] on span "1110 Market Street Kobe 16643 Japan" at bounding box center [1173, 373] width 332 height 16
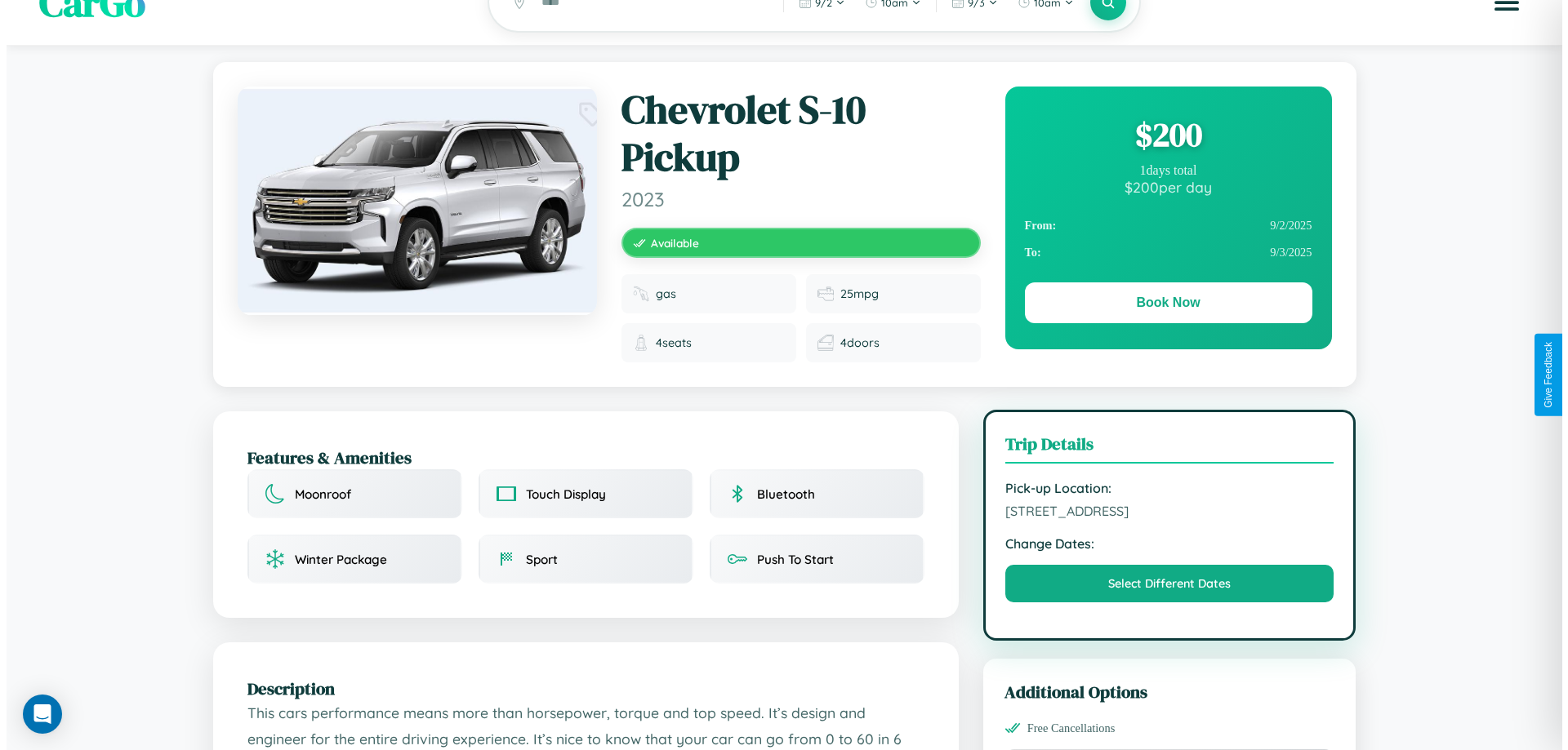
scroll to position [0, 0]
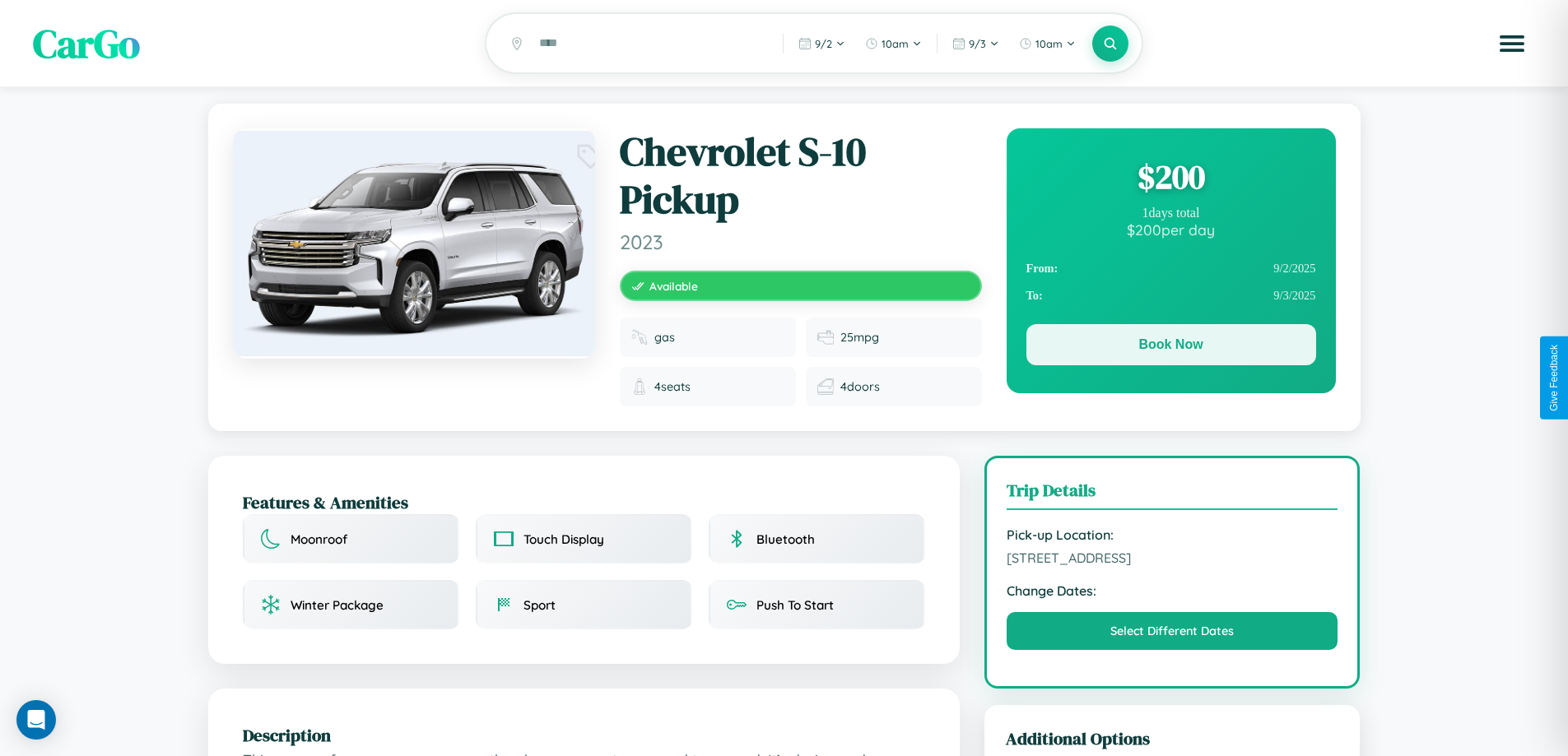
click at [1171, 347] on button "Book Now" at bounding box center [1172, 344] width 290 height 41
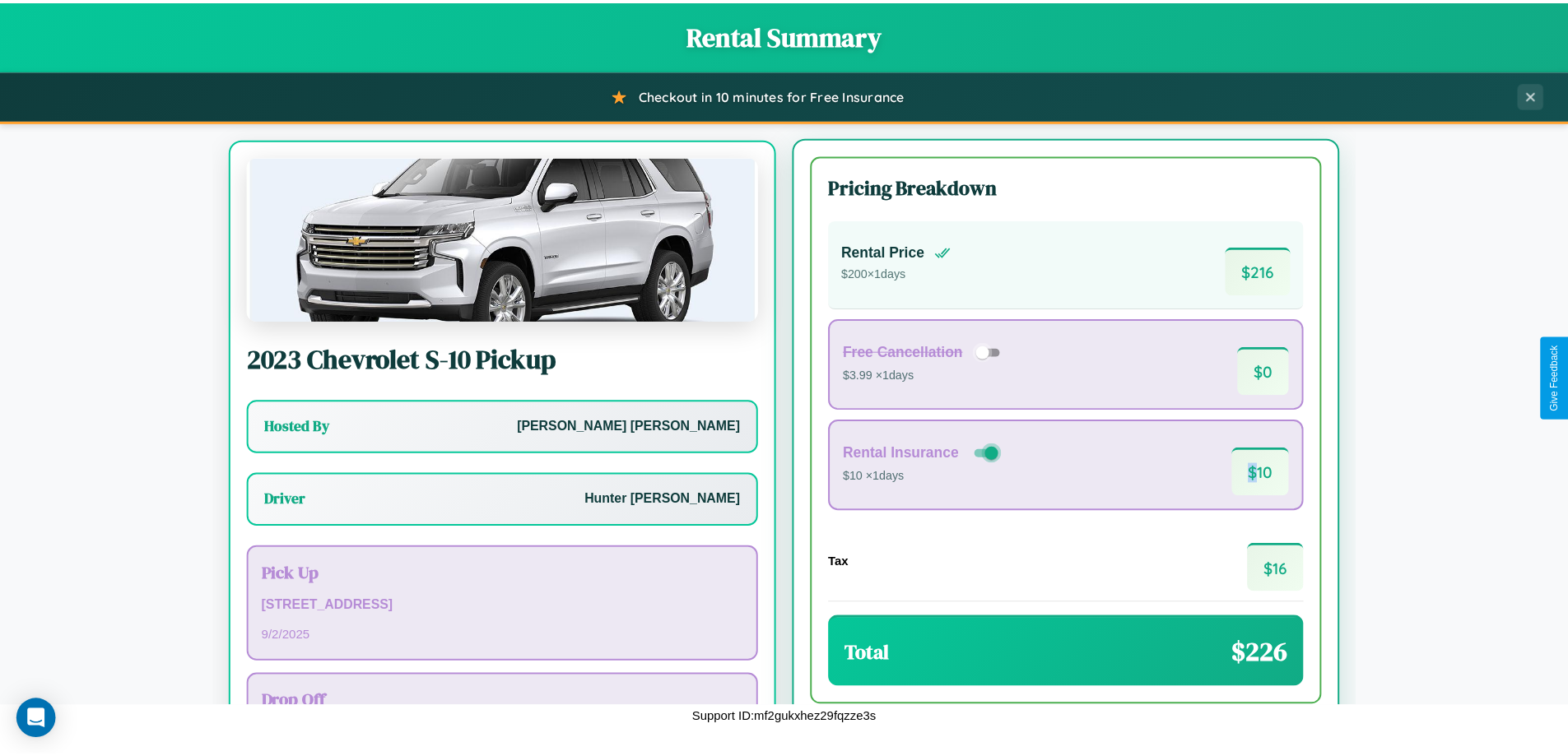
scroll to position [77, 0]
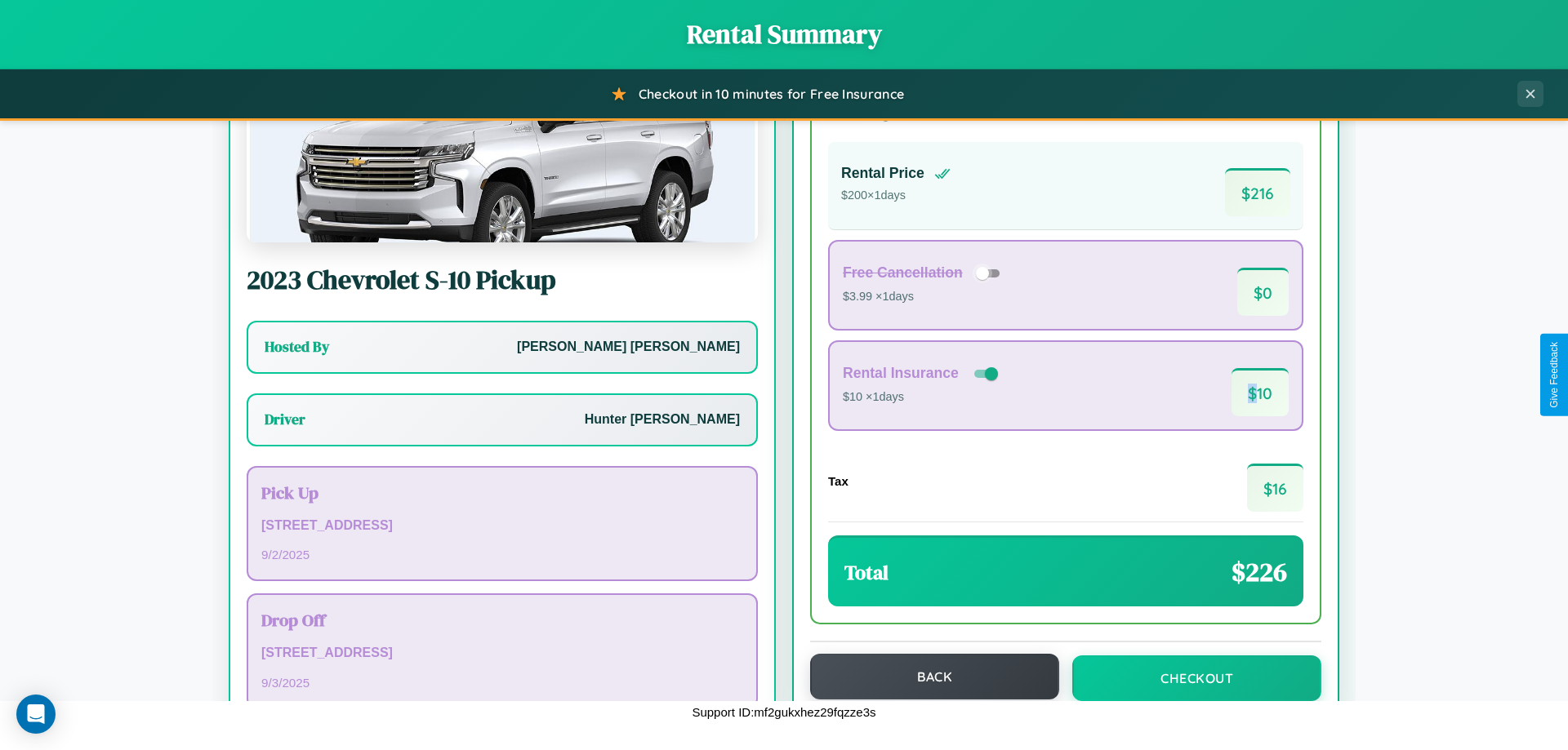
click at [927, 677] on button "Back" at bounding box center [935, 677] width 249 height 46
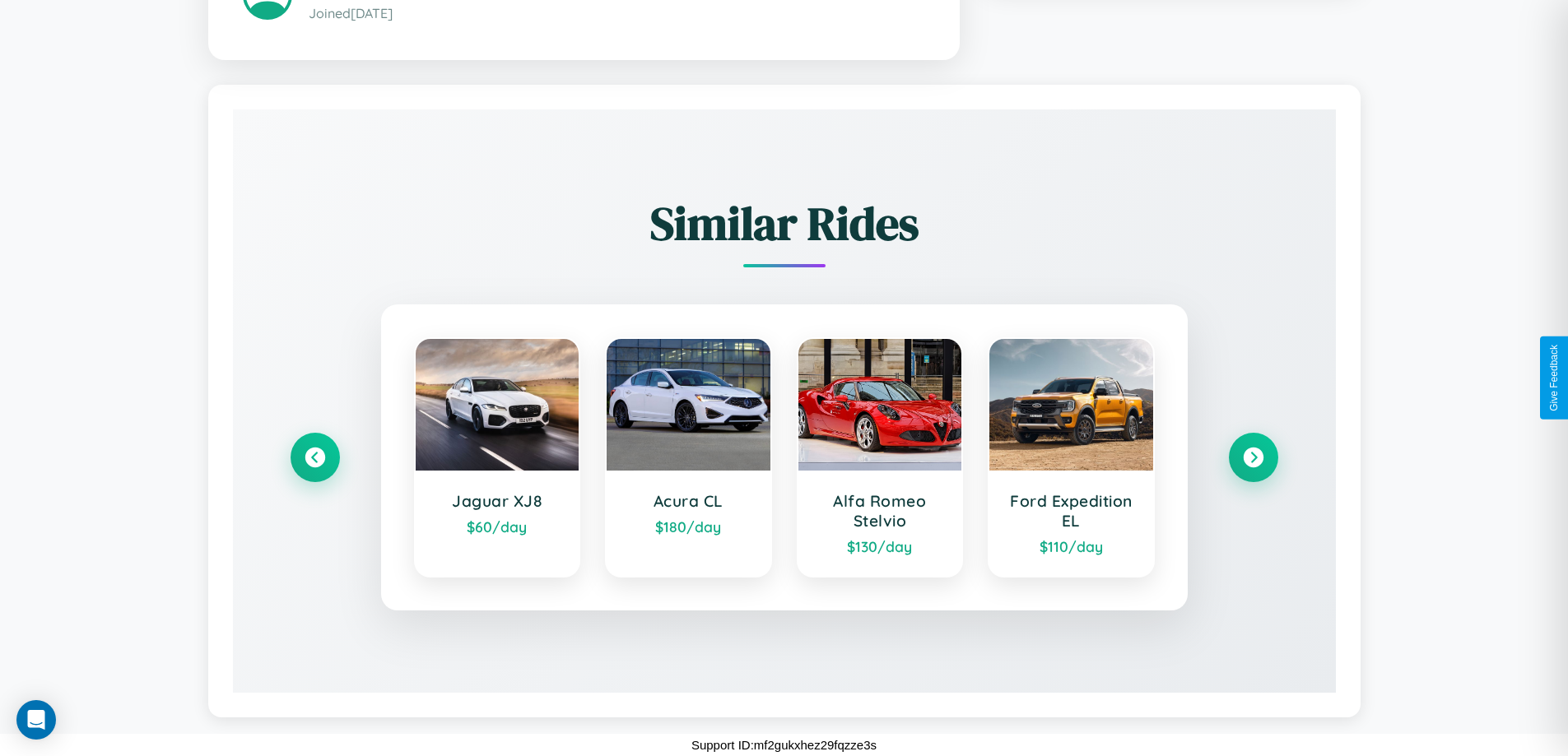
scroll to position [1004, 0]
click at [1253, 457] on icon at bounding box center [1253, 457] width 22 height 22
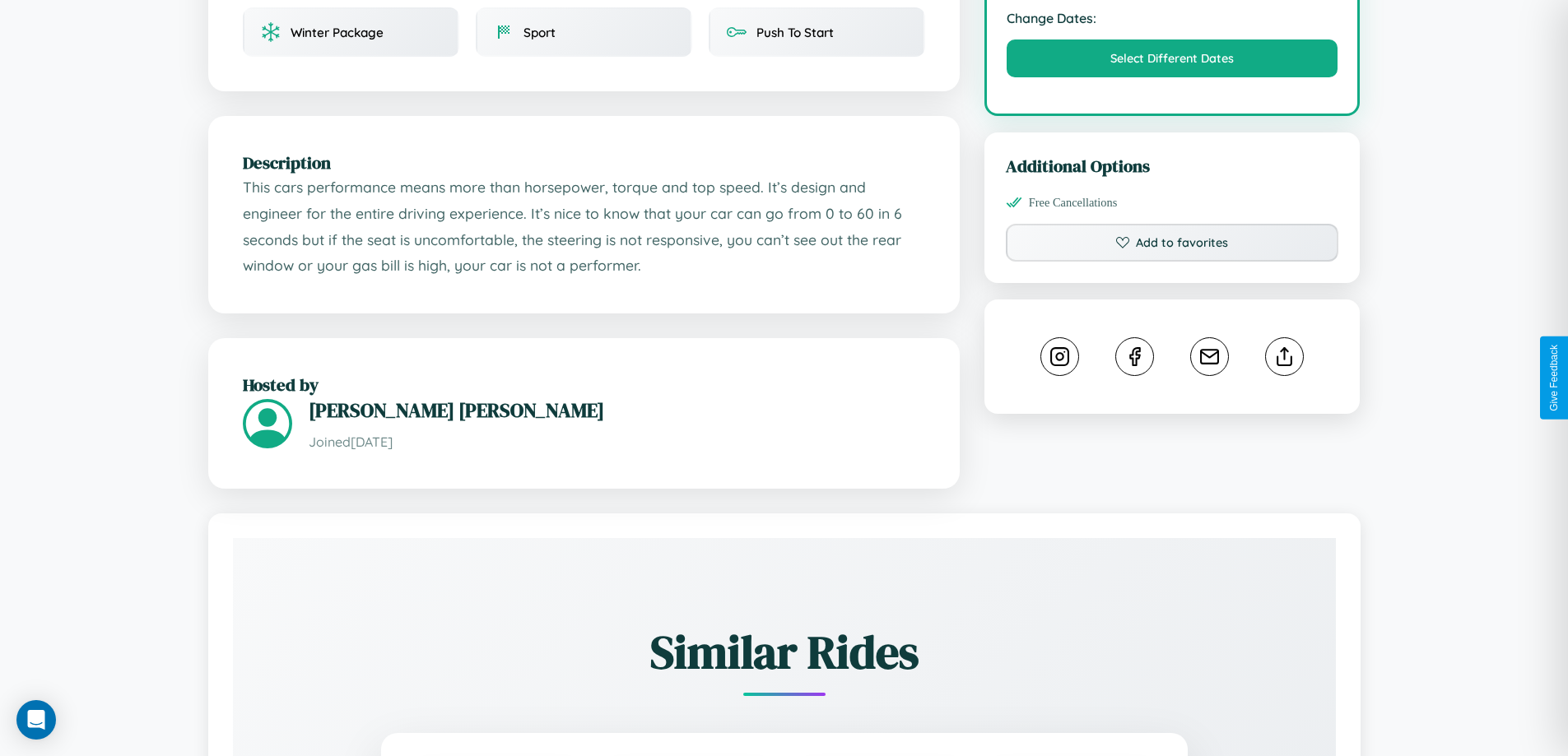
scroll to position [554, 0]
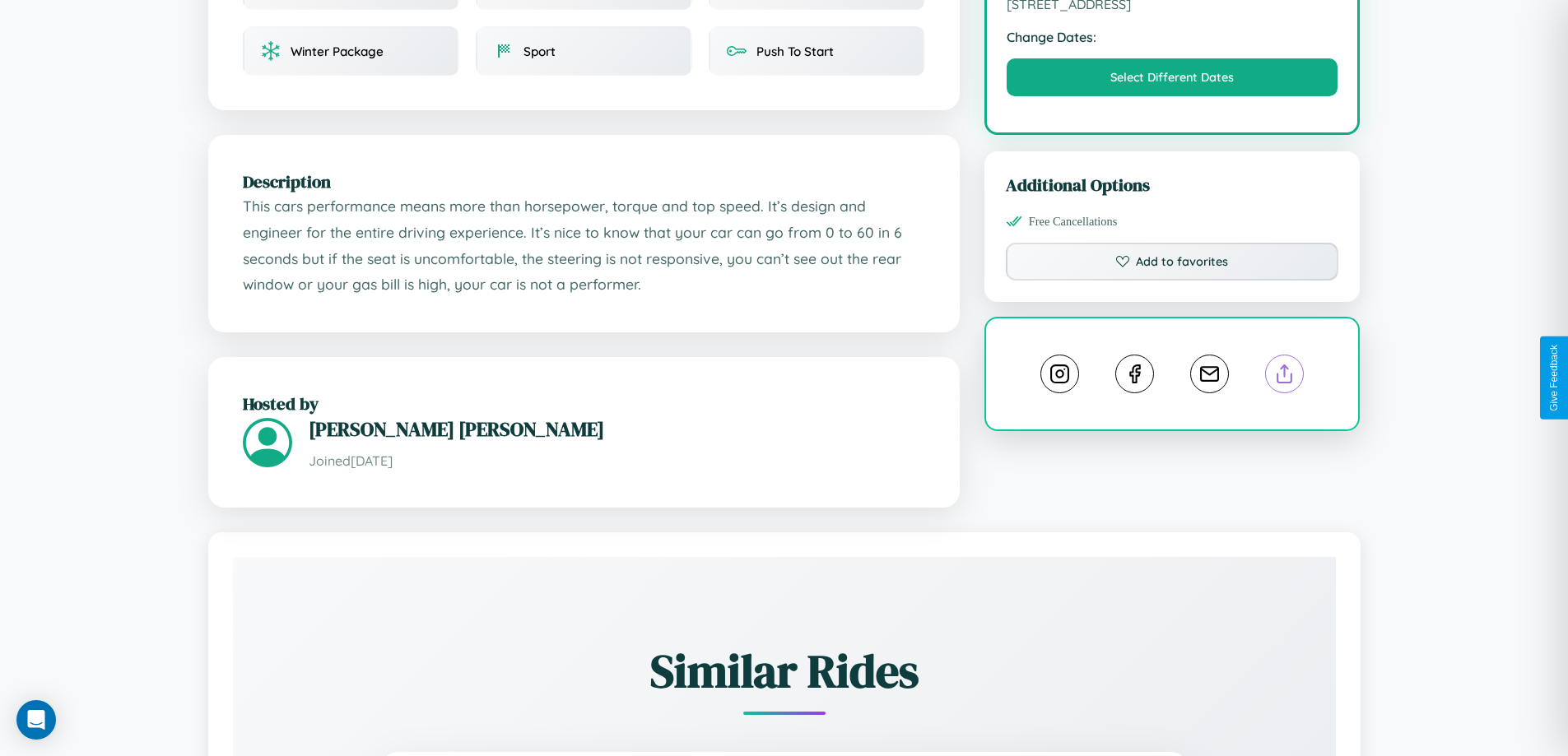
click at [1285, 376] on line at bounding box center [1285, 371] width 0 height 12
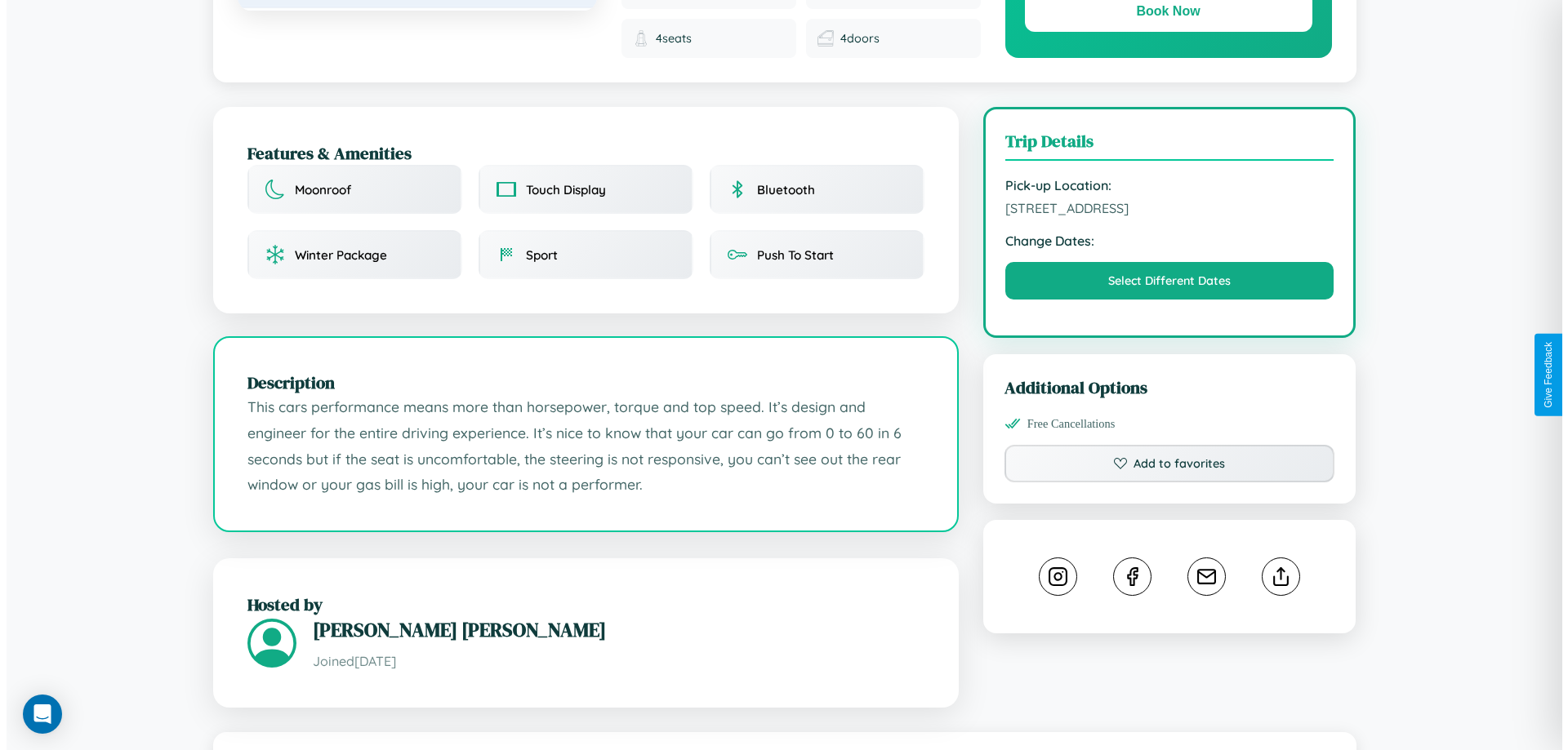
scroll to position [0, 0]
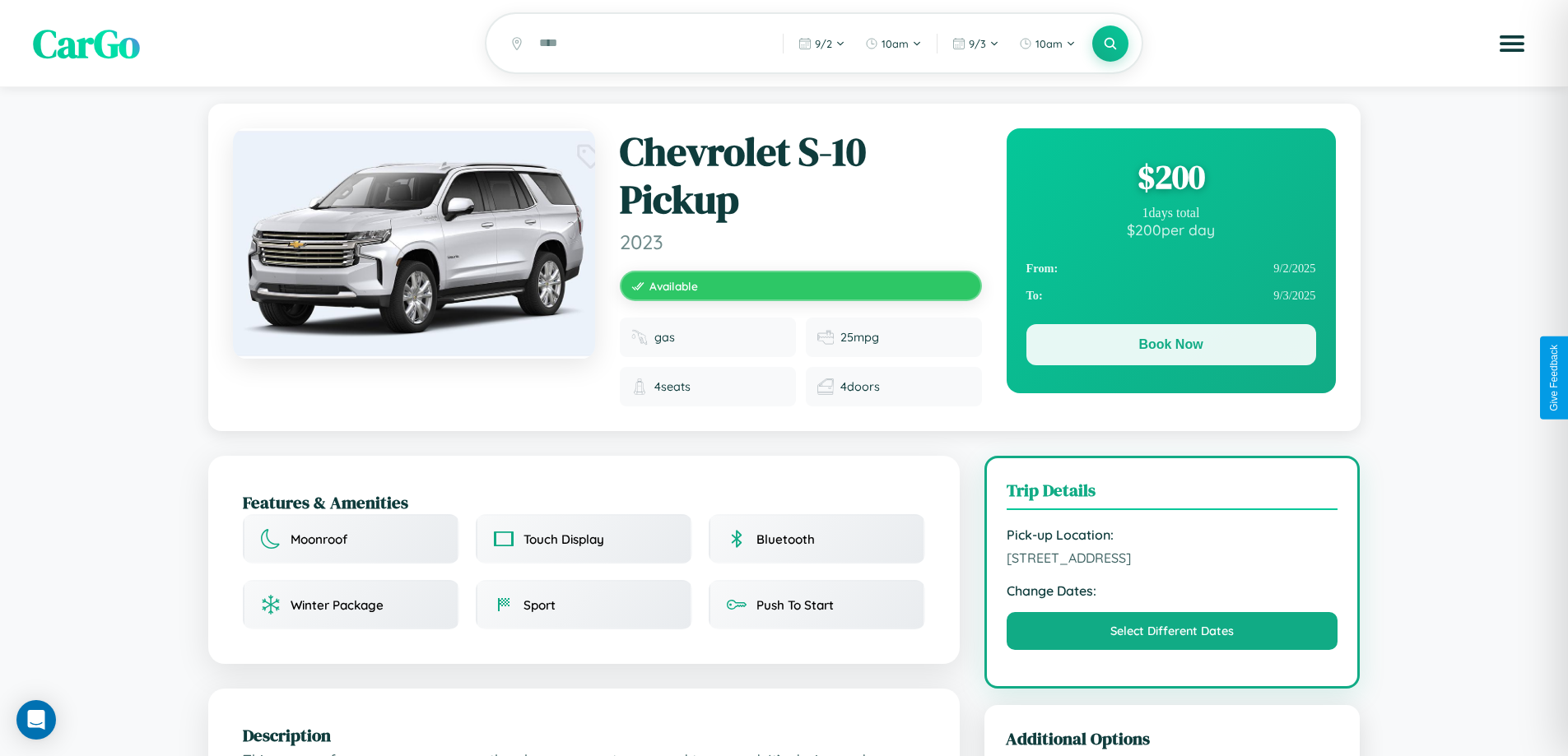
click at [1171, 347] on button "Book Now" at bounding box center [1172, 344] width 290 height 41
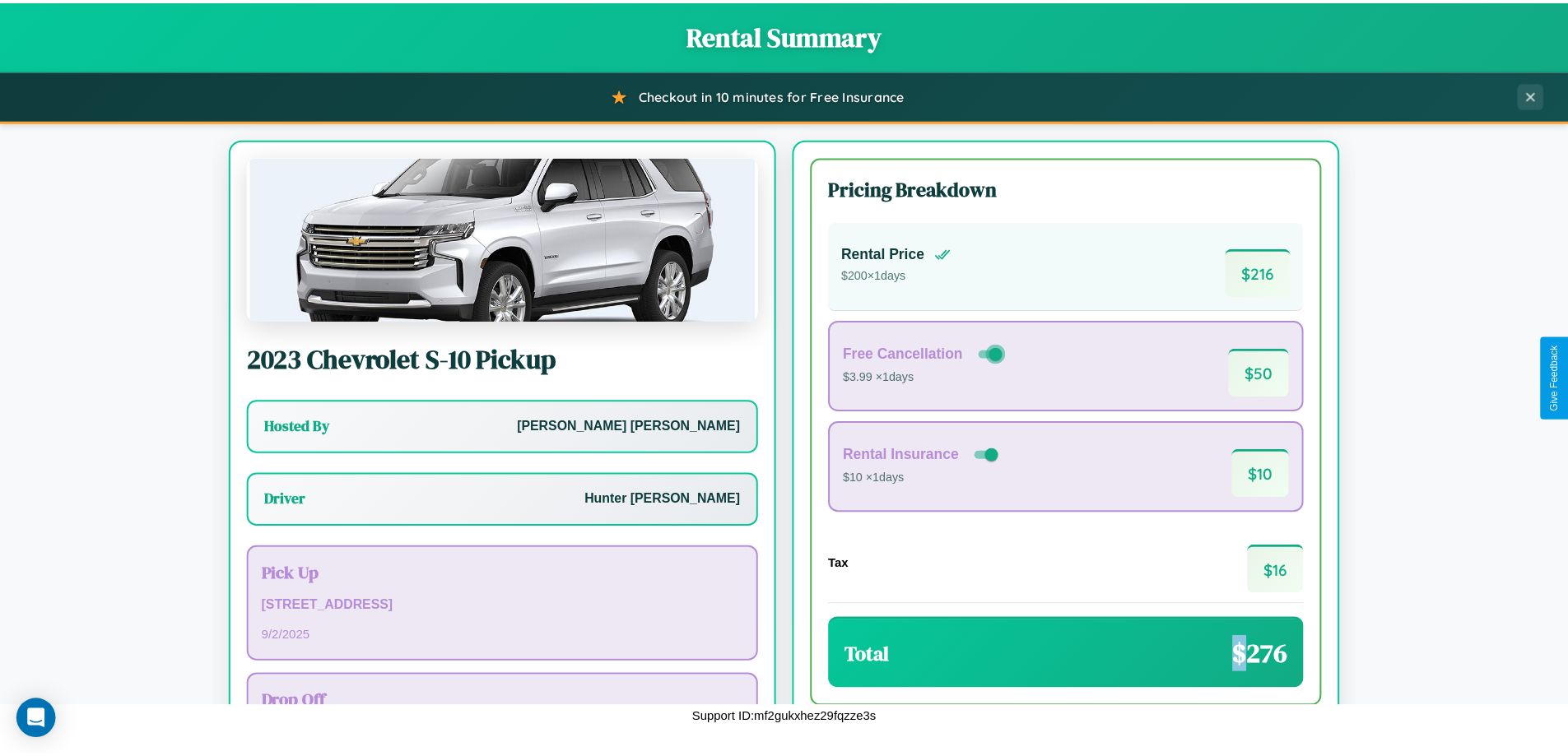
scroll to position [119, 0]
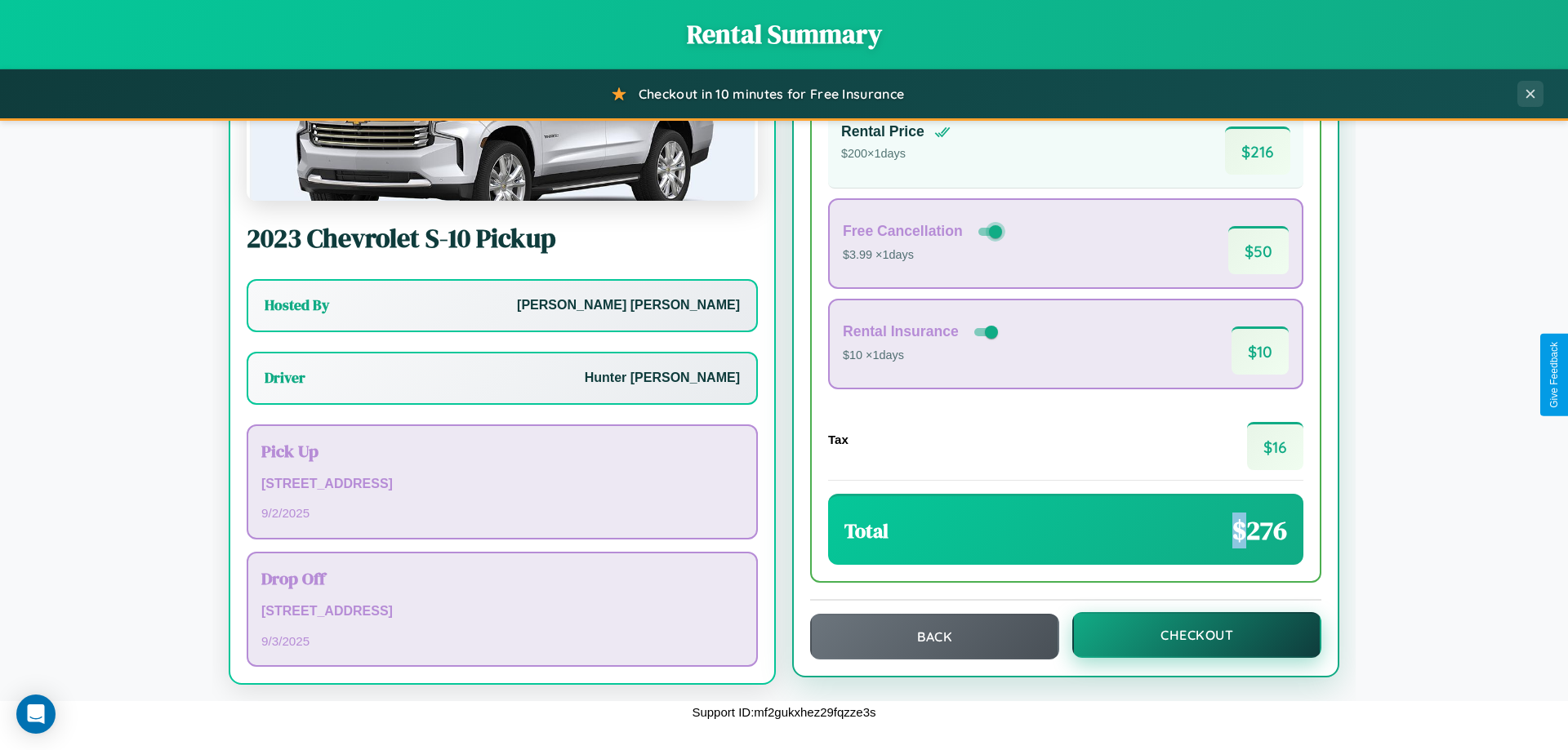
click at [1186, 636] on button "Checkout" at bounding box center [1198, 635] width 249 height 46
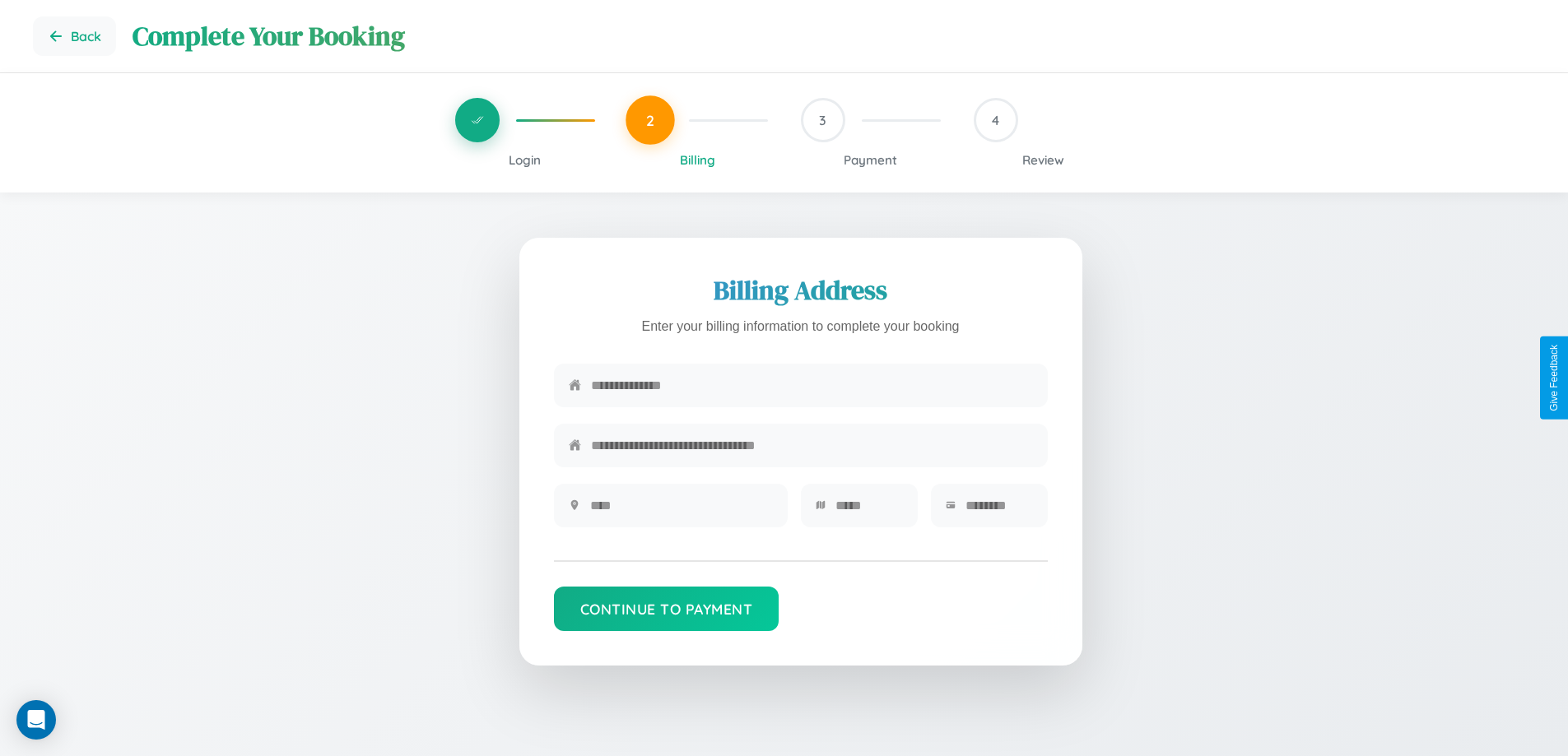
click at [812, 386] on input "text" at bounding box center [812, 386] width 442 height 40
type input "**********"
click at [681, 511] on input "text" at bounding box center [681, 506] width 182 height 40
type input "********"
click at [868, 511] on input "text" at bounding box center [869, 506] width 67 height 40
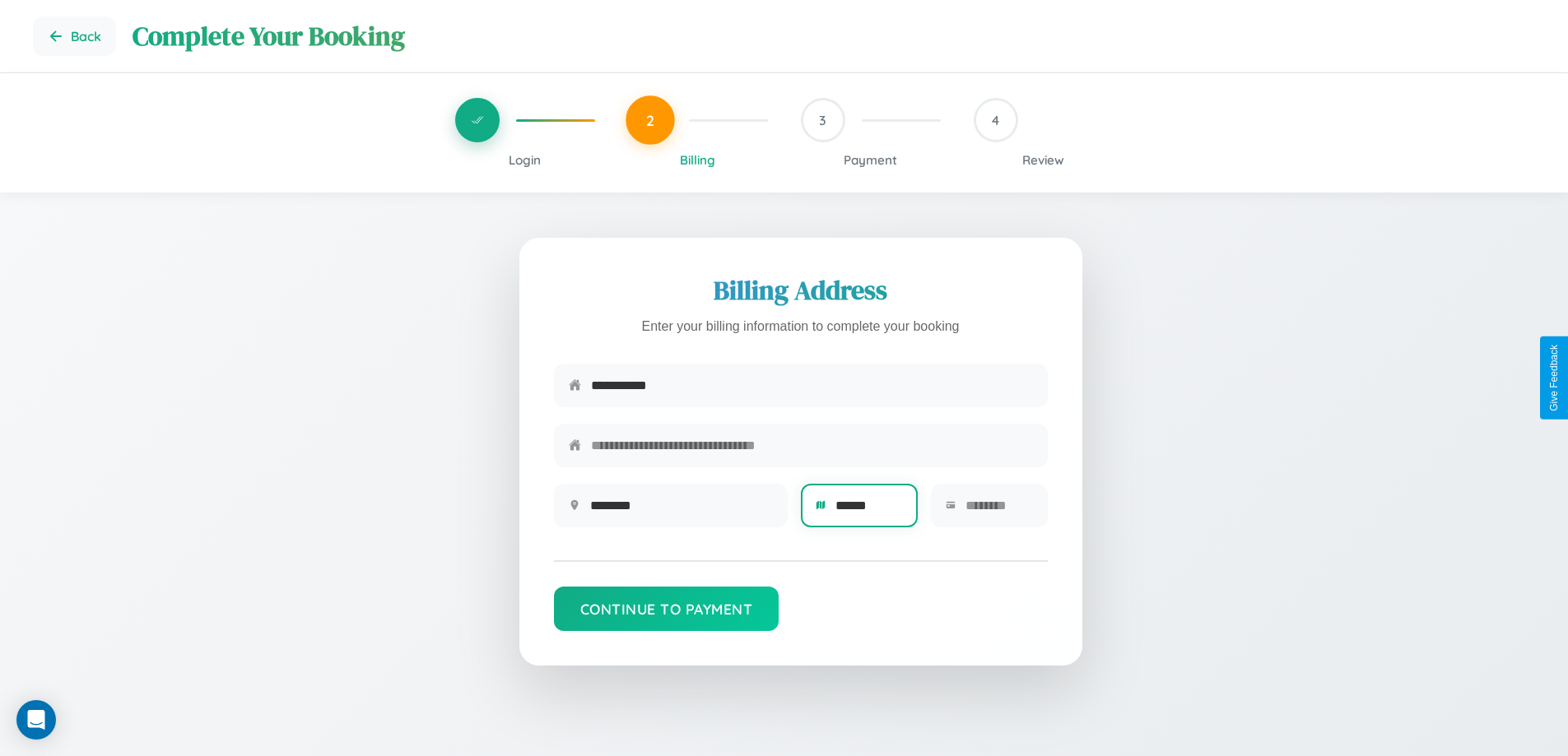
type input "******"
click at [999, 511] on input "text" at bounding box center [999, 506] width 67 height 40
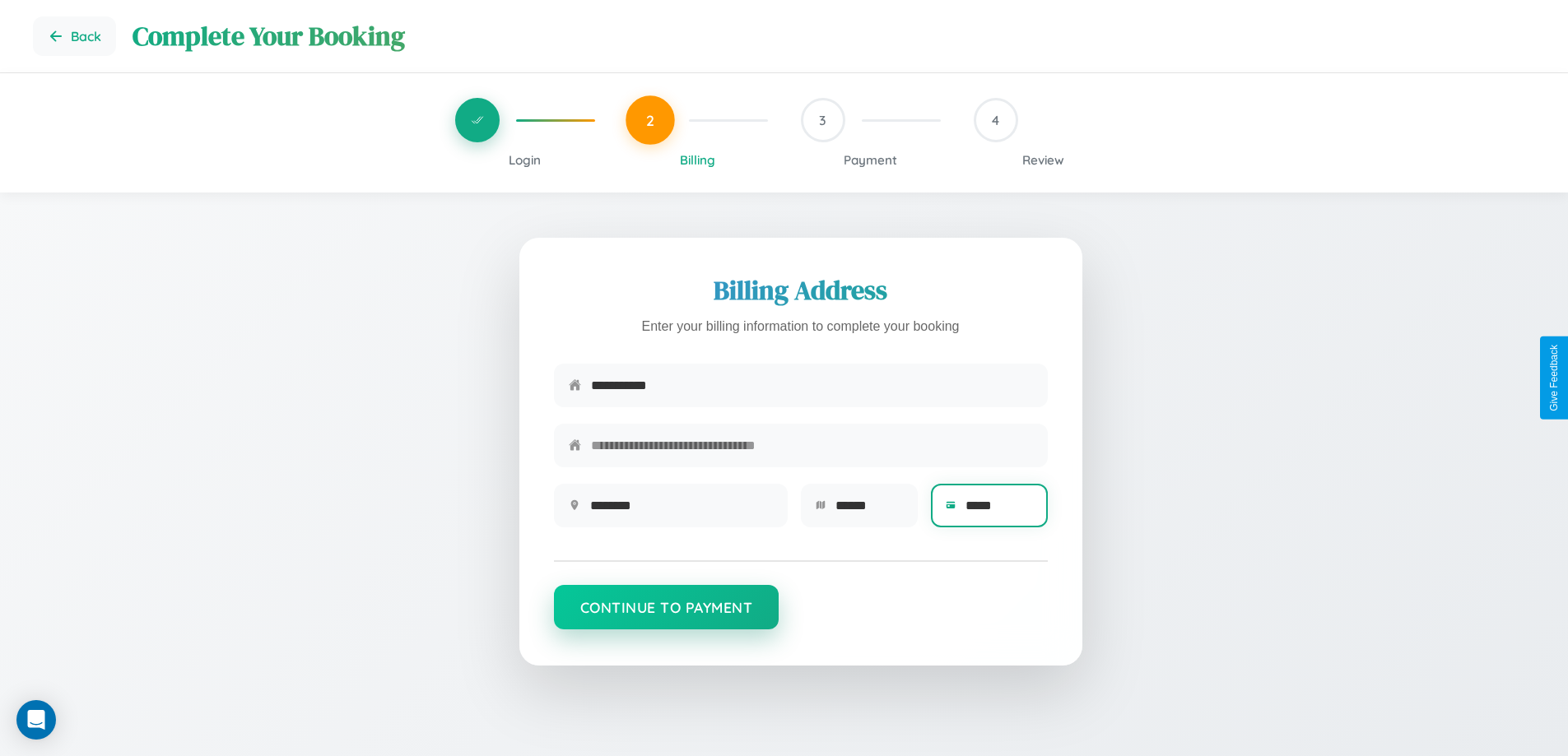
type input "*****"
click at [666, 616] on button "Continue to Payment" at bounding box center [666, 607] width 226 height 44
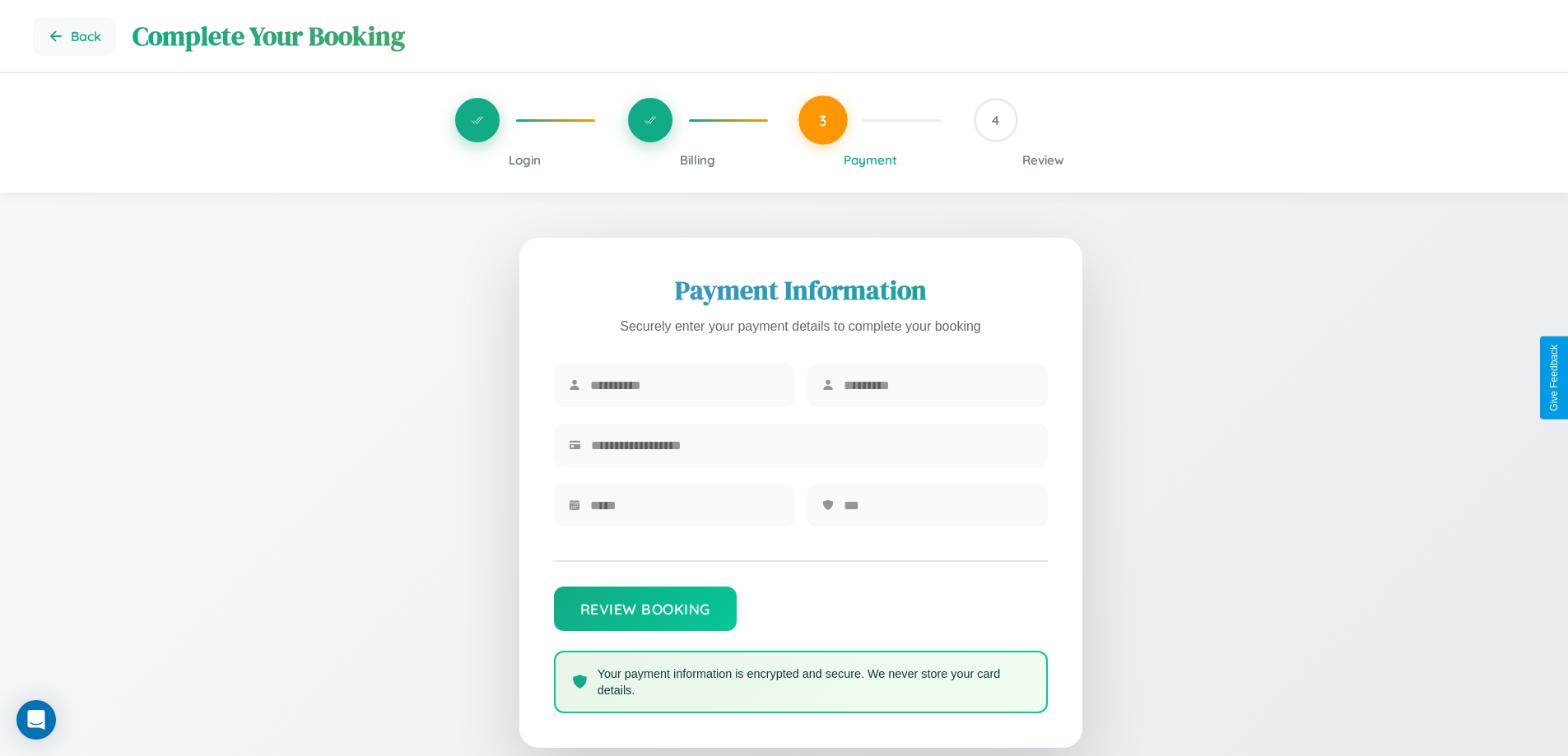
click at [684, 386] on input "text" at bounding box center [684, 386] width 189 height 40
type input "******"
click at [938, 386] on input "text" at bounding box center [938, 386] width 189 height 40
type input "*********"
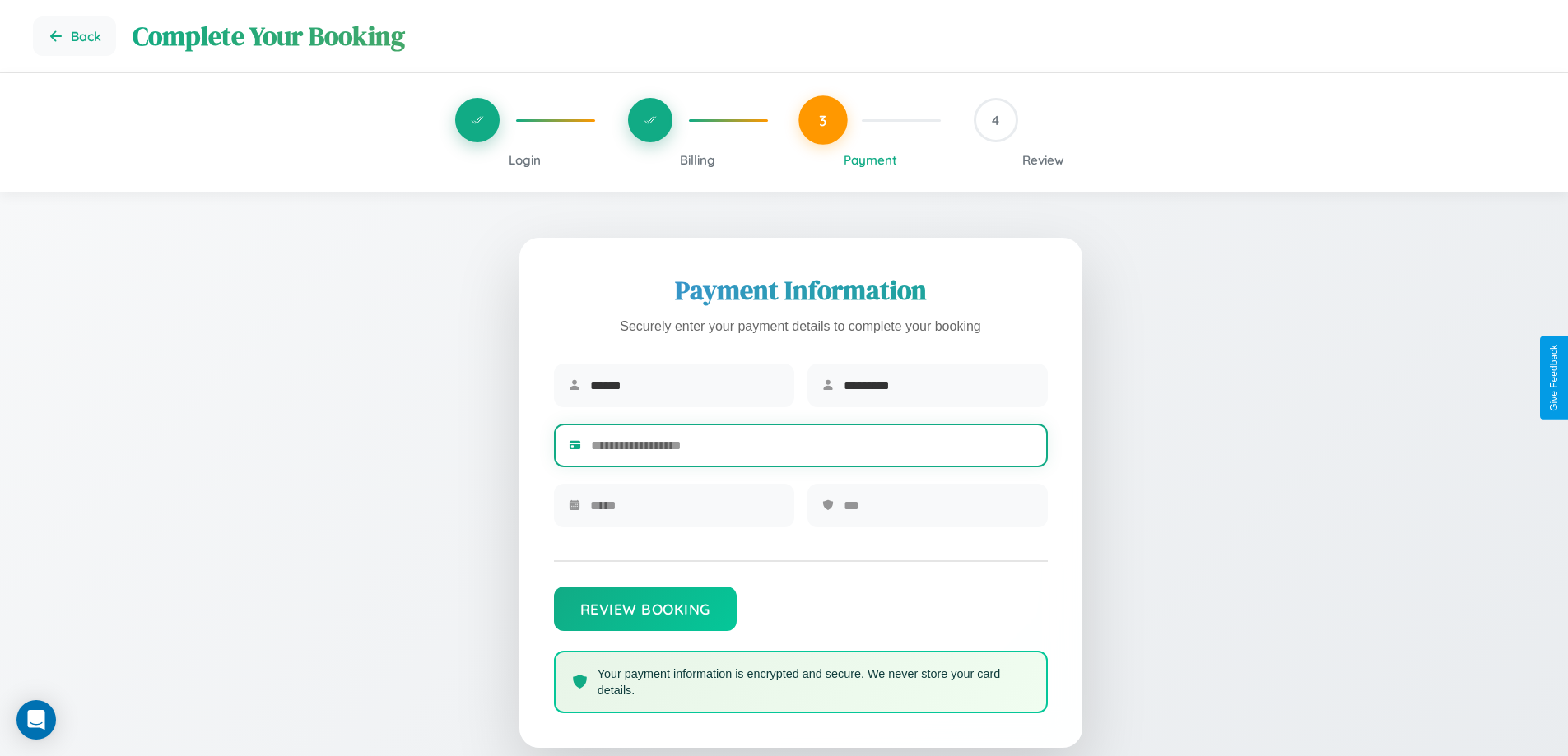
click at [812, 449] on input "text" at bounding box center [812, 446] width 442 height 40
type input "**********"
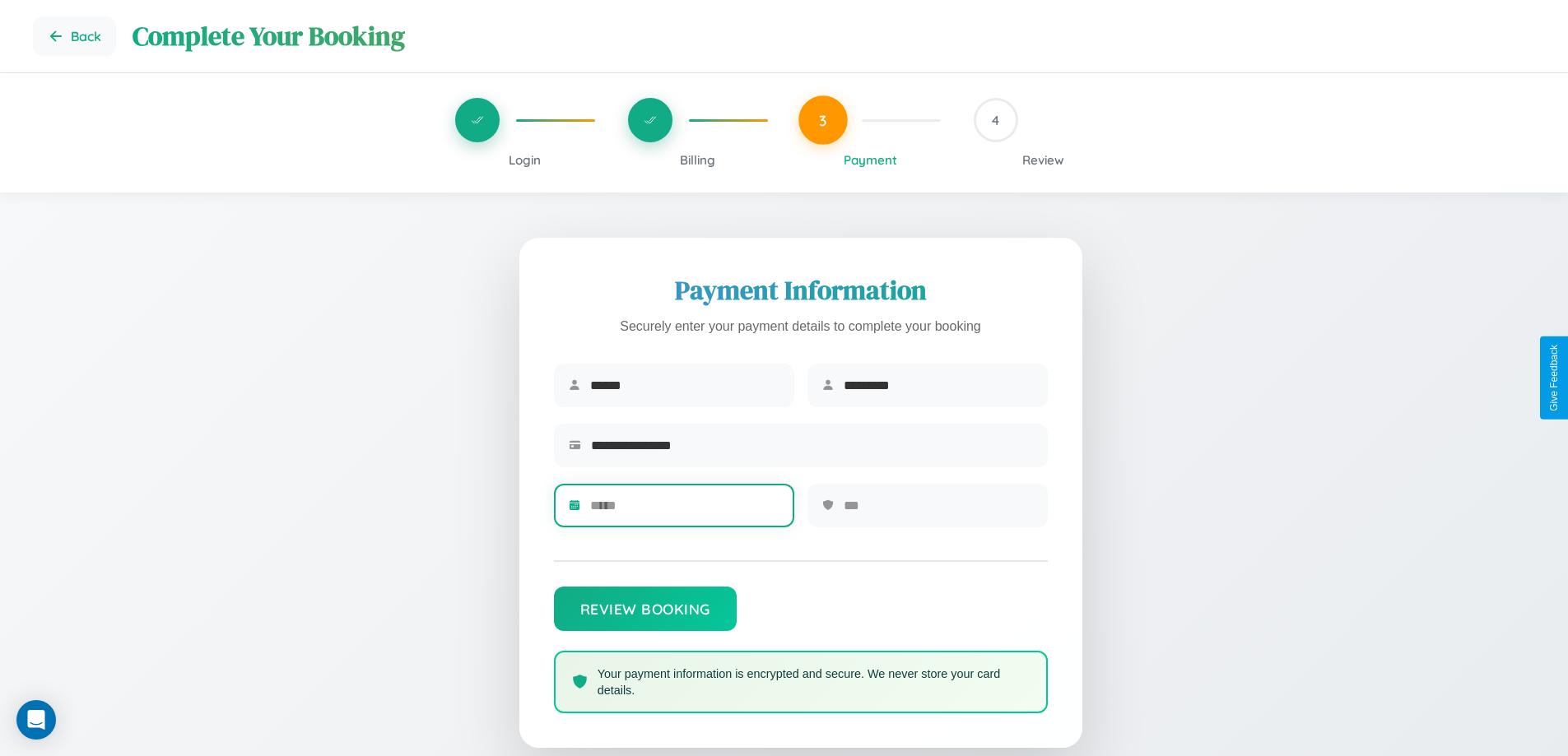
click at [684, 511] on input "text" at bounding box center [684, 506] width 189 height 40
type input "*****"
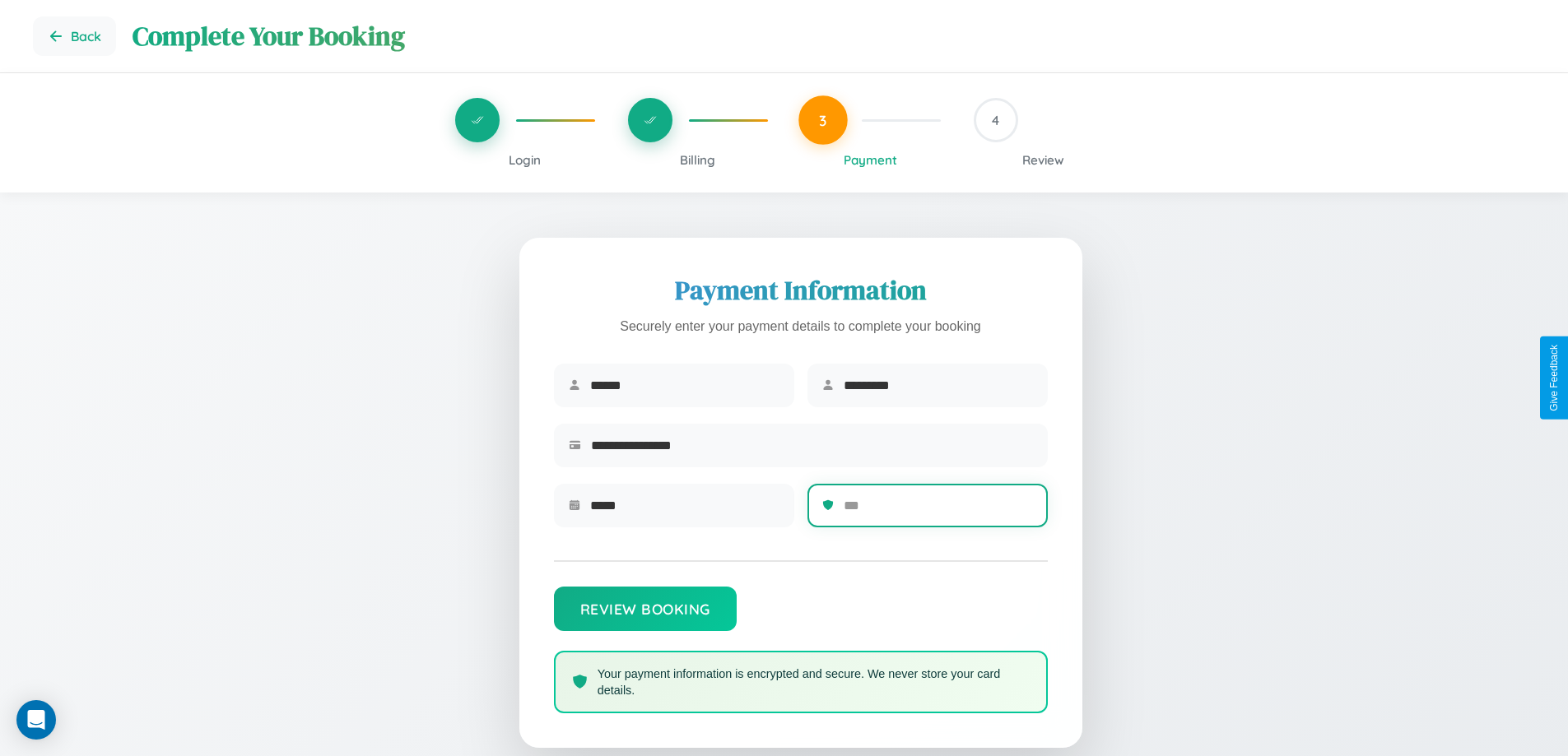
click at [938, 511] on input "text" at bounding box center [938, 506] width 189 height 40
type input "***"
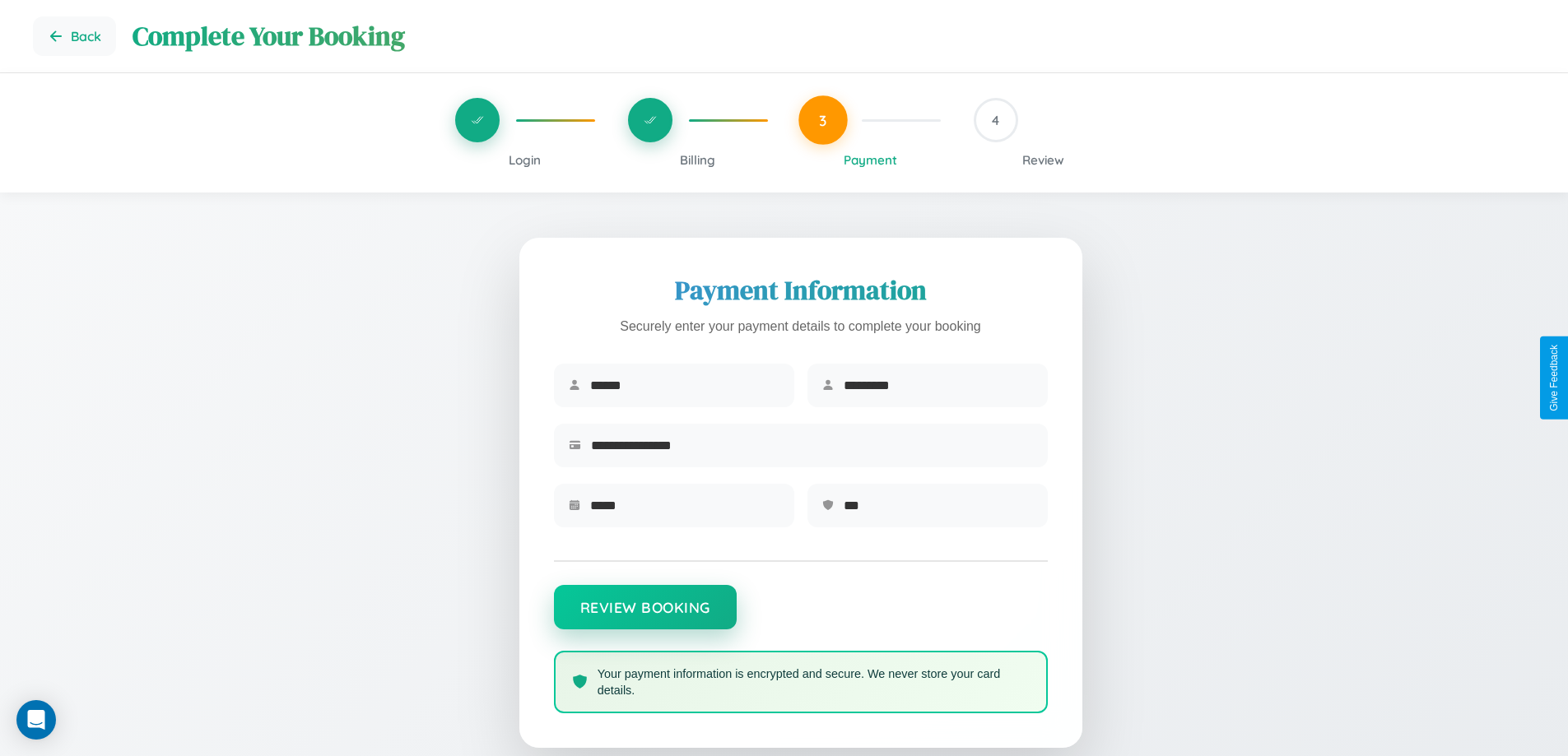
click at [645, 616] on button "Review Booking" at bounding box center [645, 607] width 182 height 44
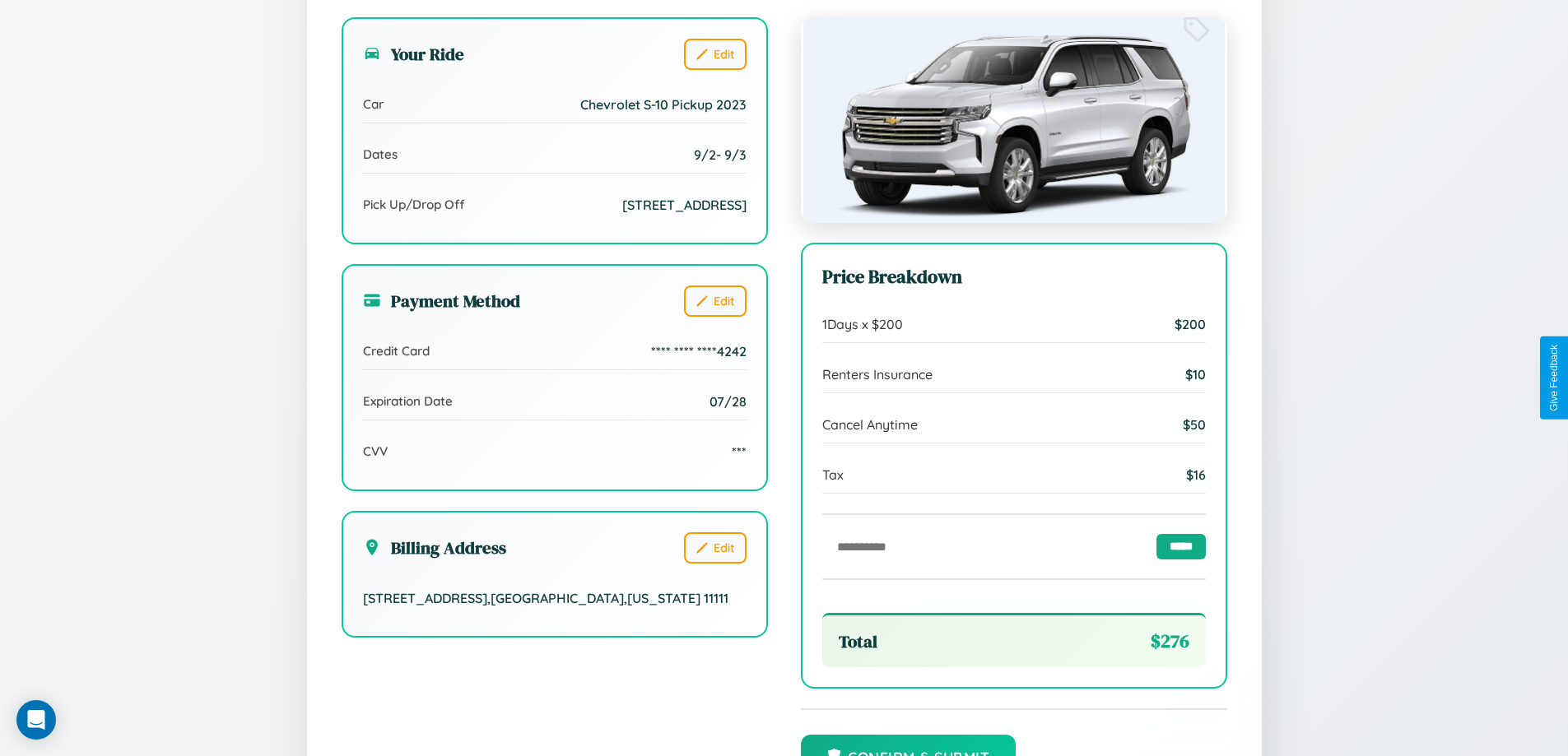
scroll to position [504, 0]
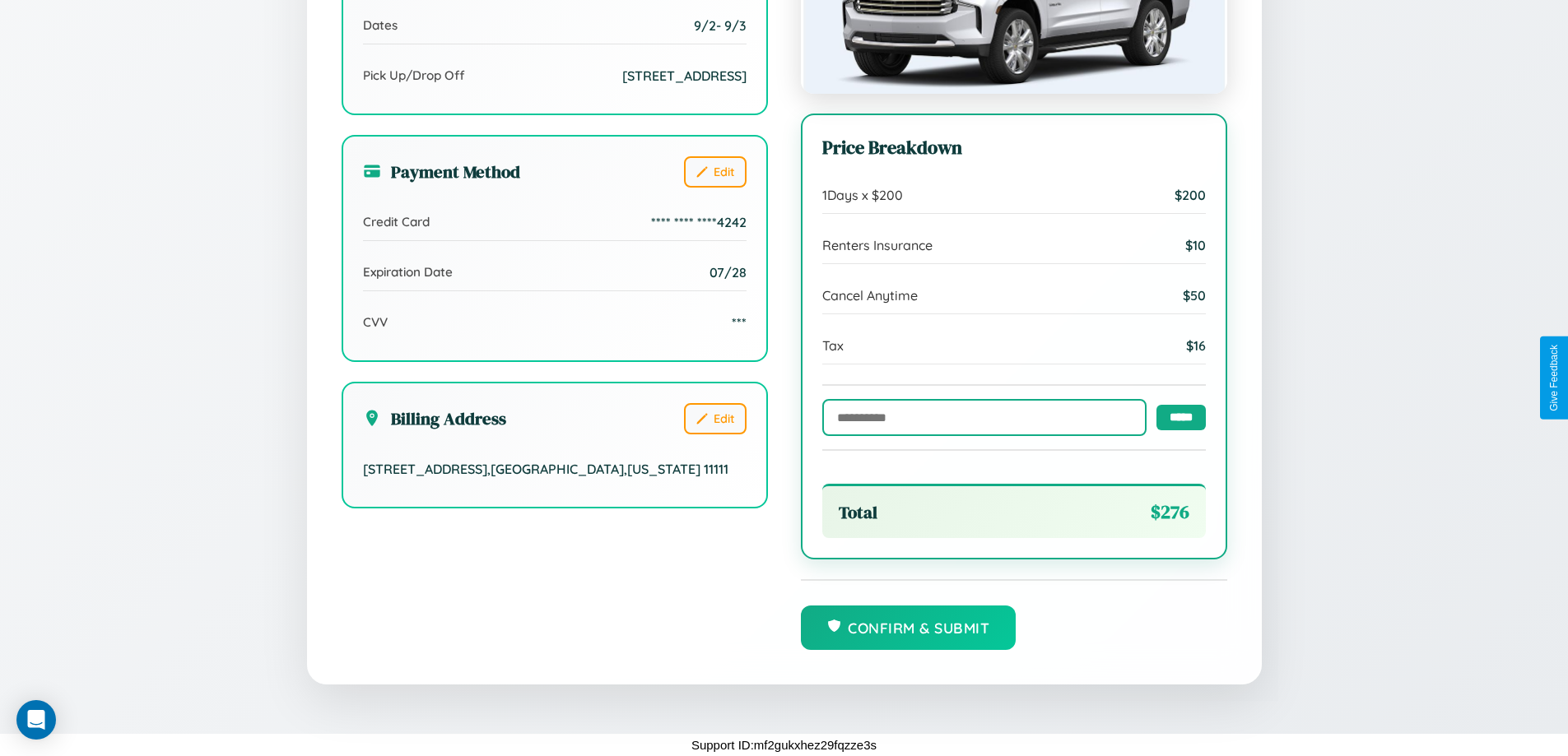
click at [980, 416] on input "text" at bounding box center [985, 417] width 324 height 37
type input "******"
click at [1176, 415] on input "*****" at bounding box center [1180, 416] width 49 height 26
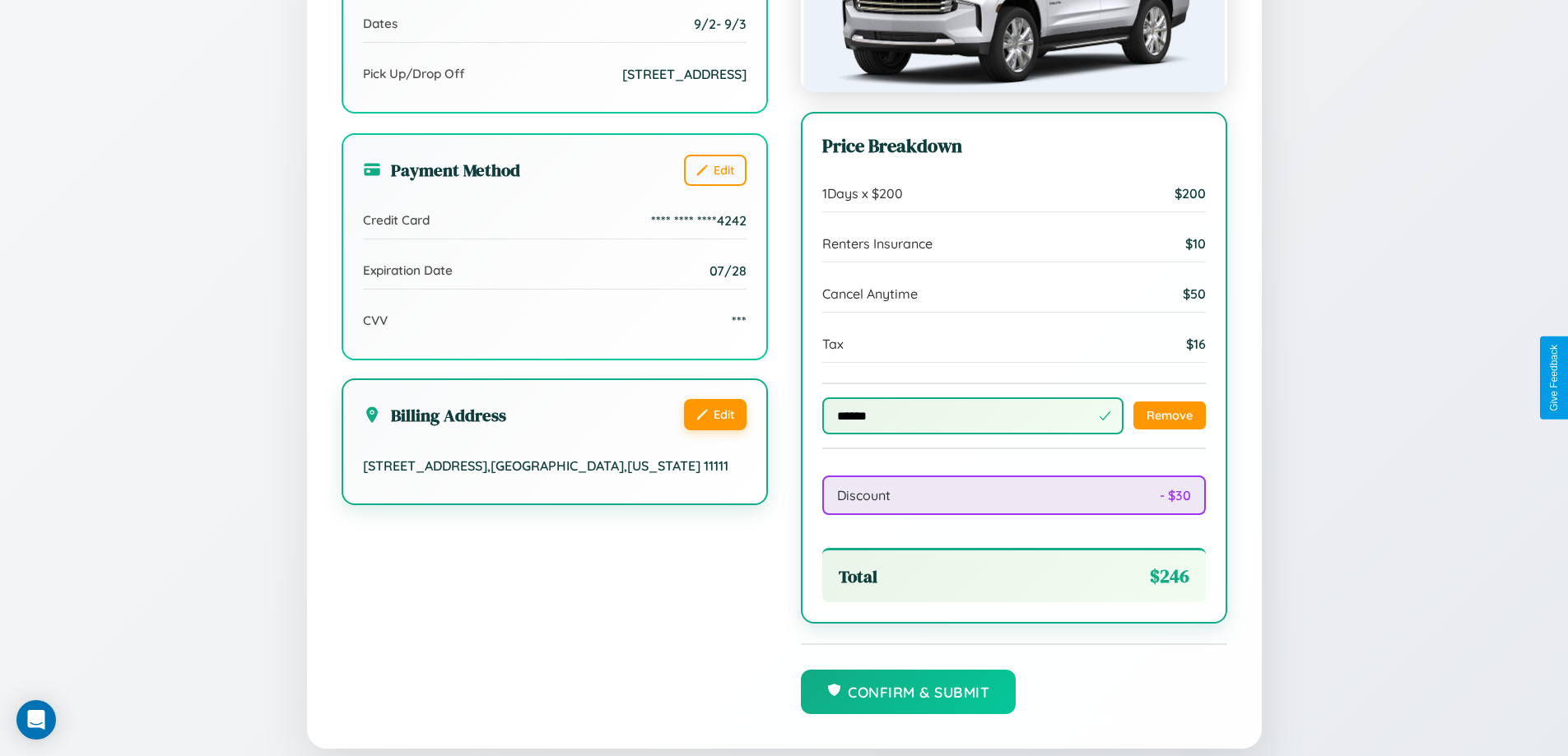
click at [715, 416] on button "Edit" at bounding box center [715, 414] width 62 height 32
click at [715, 414] on button "Edit" at bounding box center [715, 414] width 62 height 32
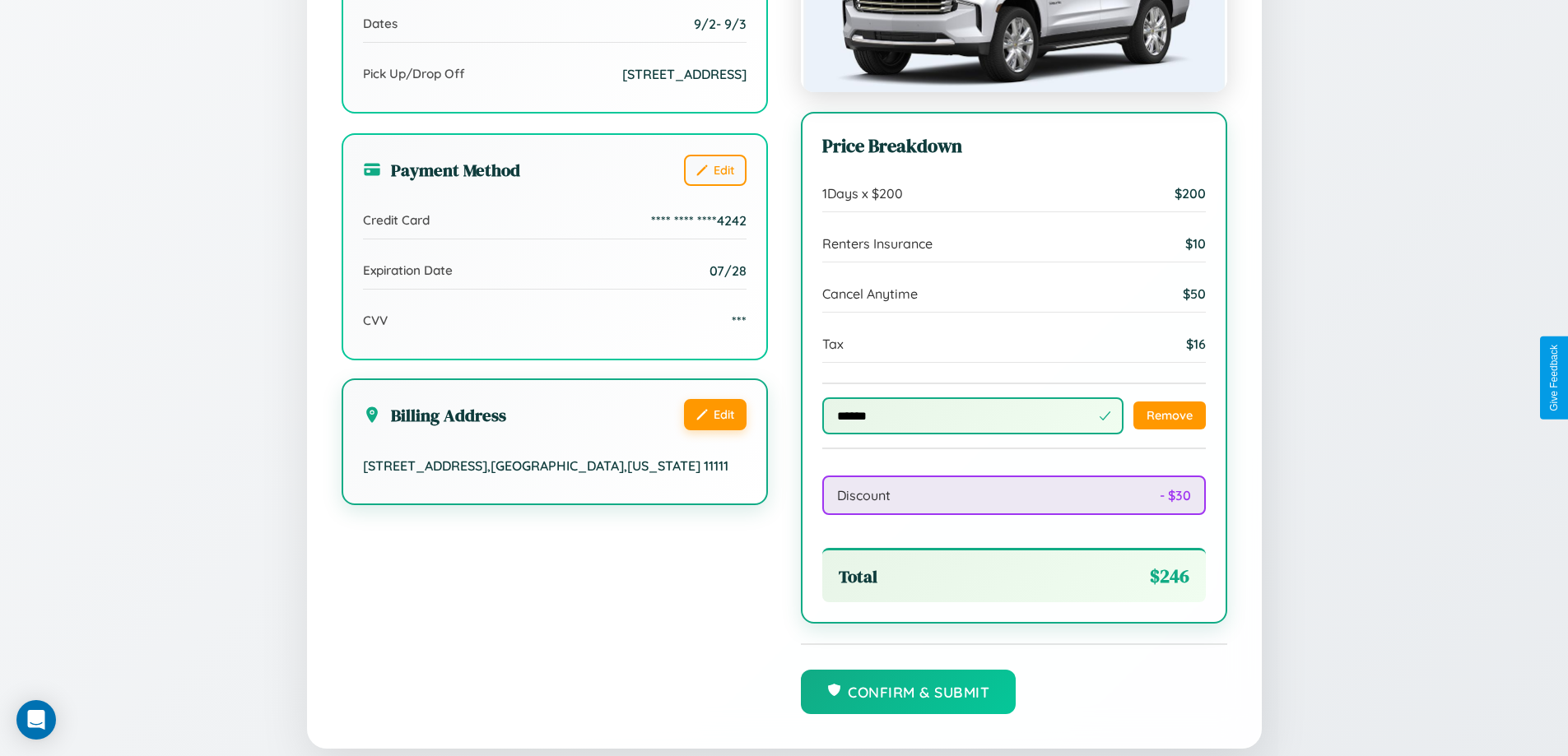
click at [715, 414] on button "Edit" at bounding box center [715, 414] width 62 height 32
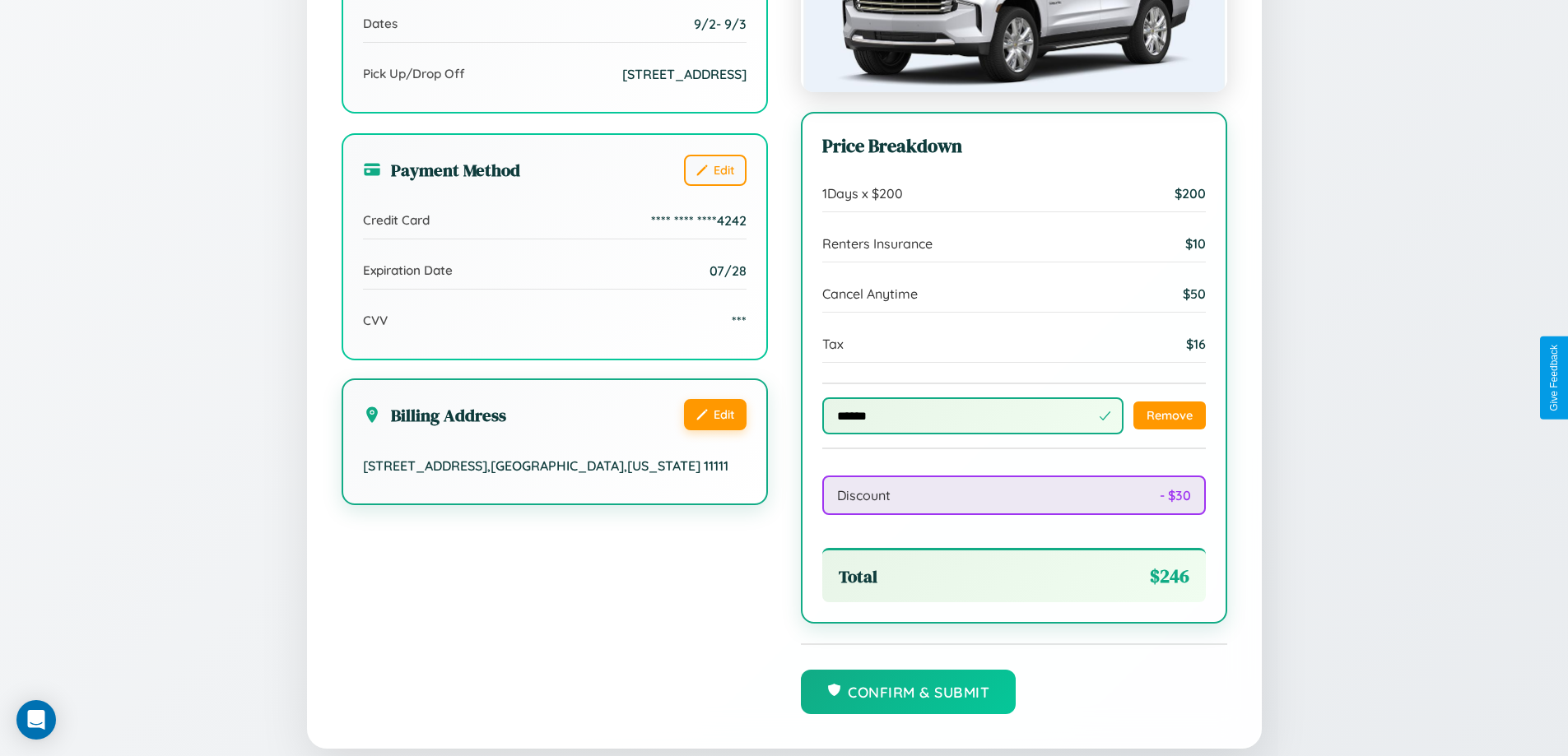
click at [715, 414] on button "Edit" at bounding box center [715, 414] width 62 height 32
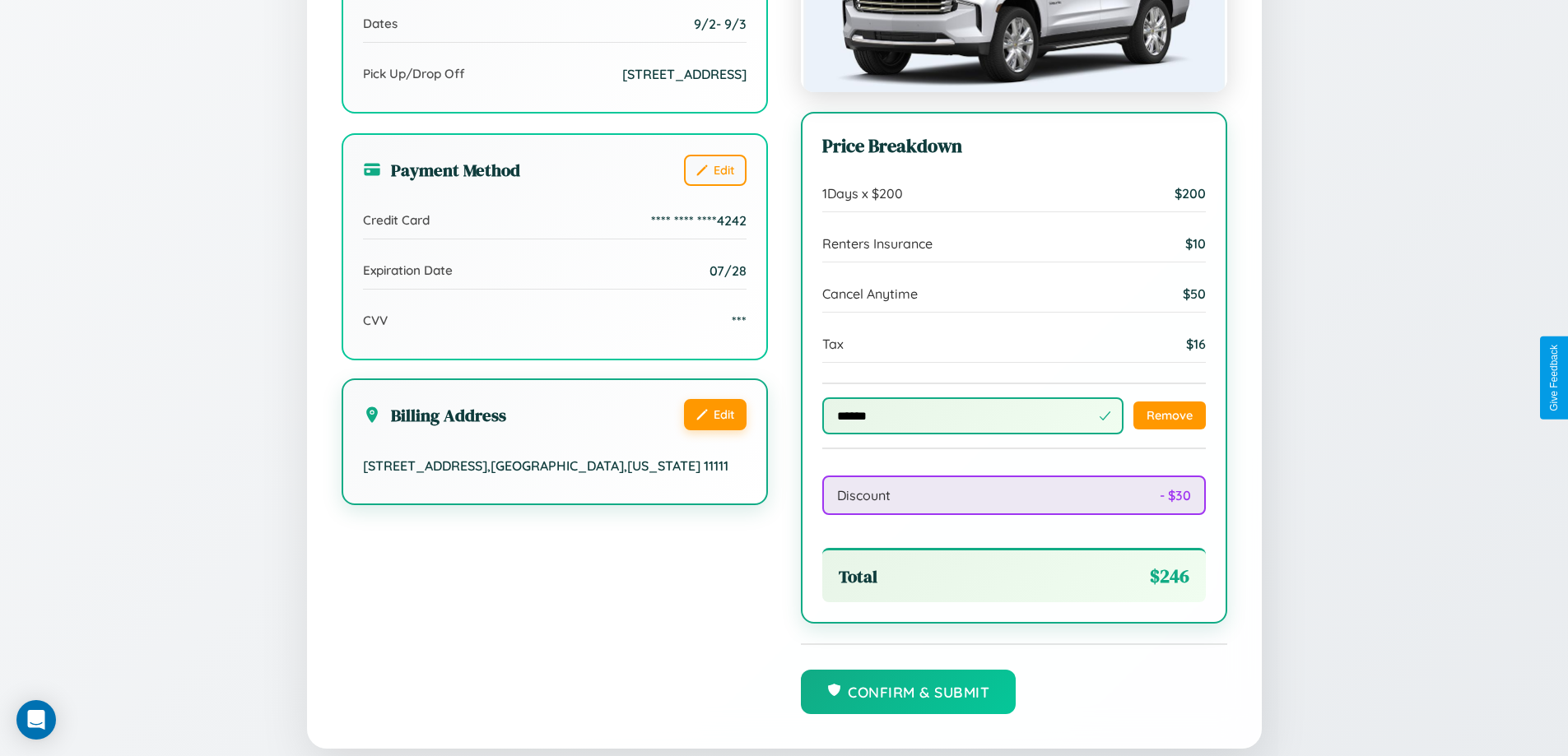
click at [715, 414] on button "Edit" at bounding box center [715, 414] width 62 height 32
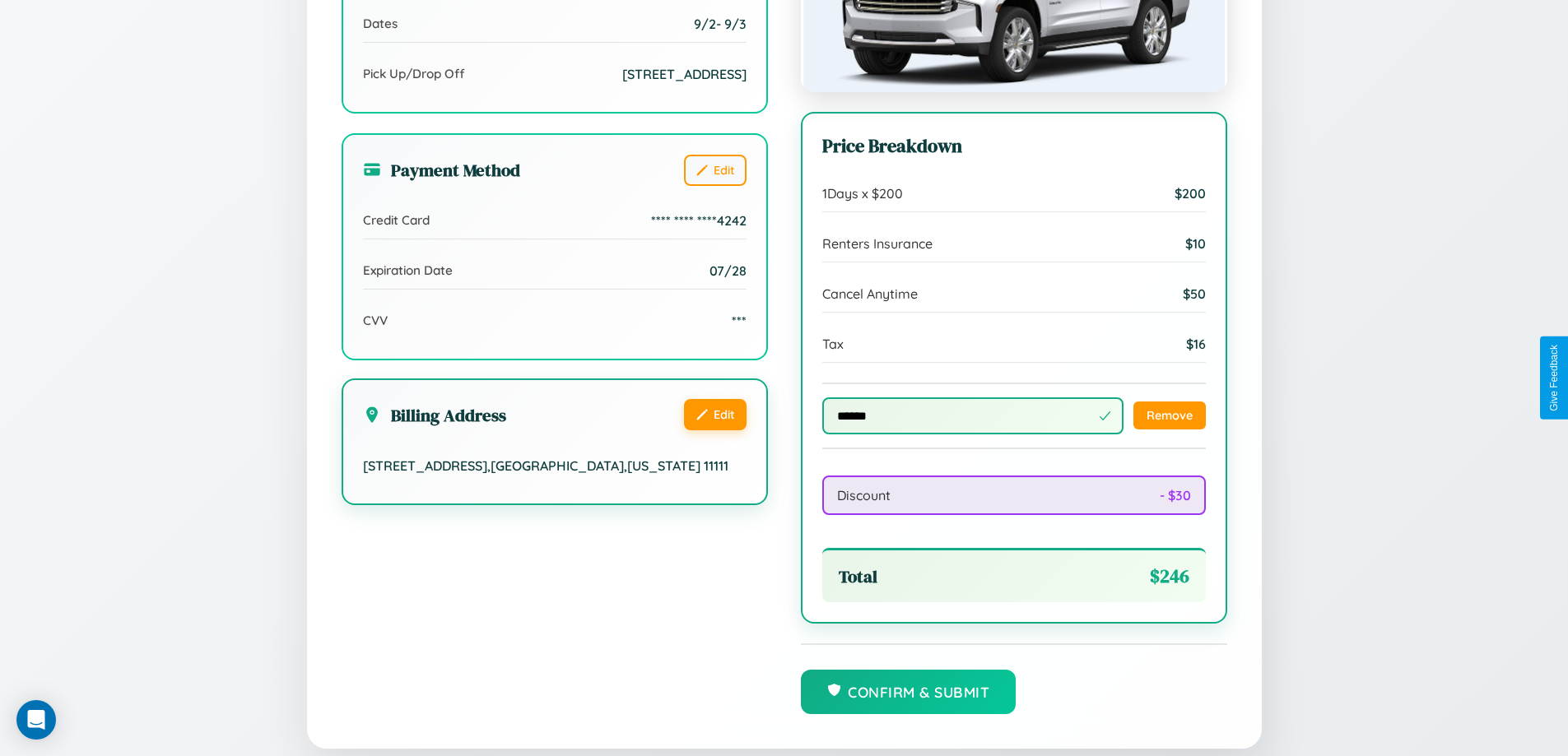
click at [715, 414] on button "Edit" at bounding box center [715, 414] width 62 height 32
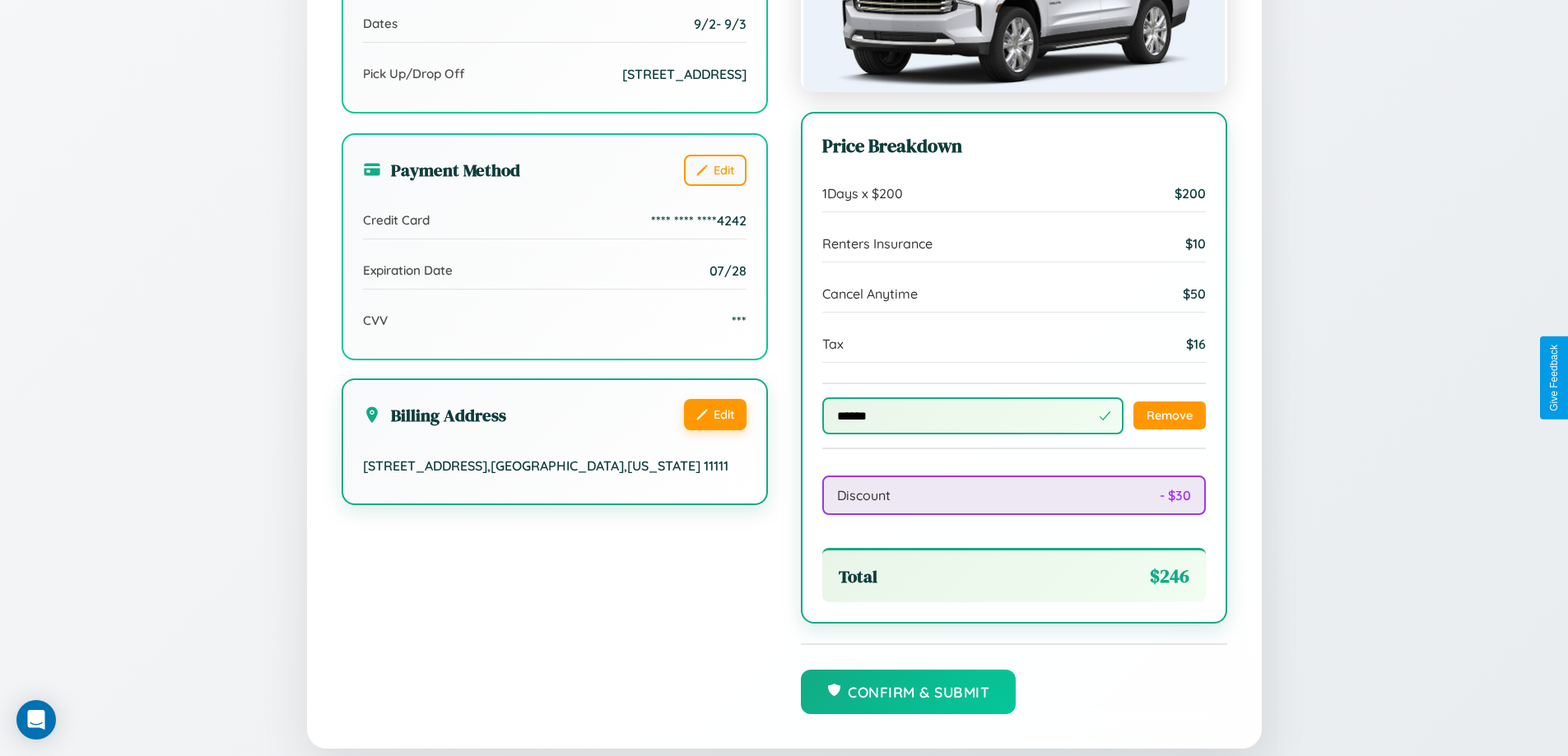
scroll to position [570, 0]
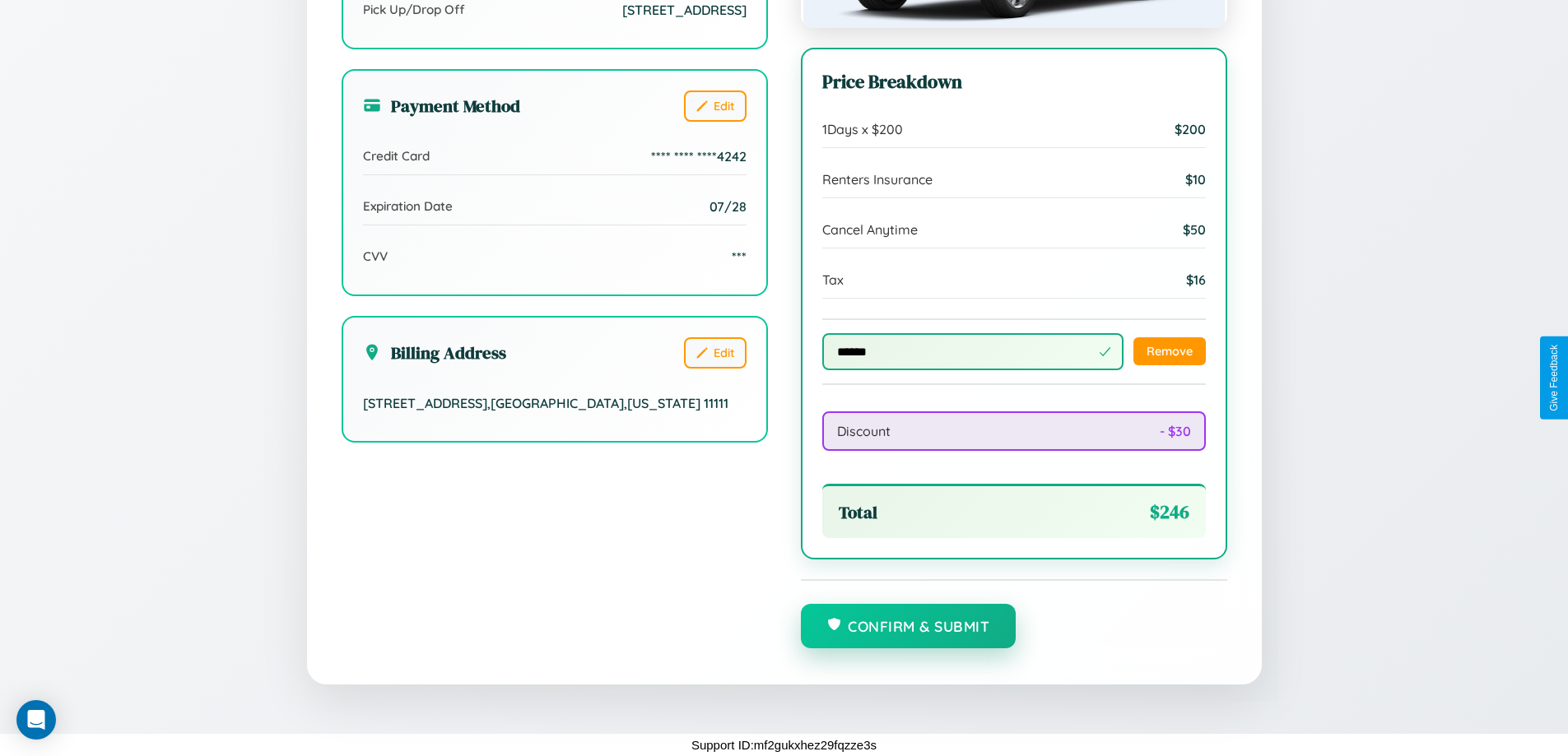
click at [908, 627] on button "Confirm & Submit" at bounding box center [909, 626] width 216 height 44
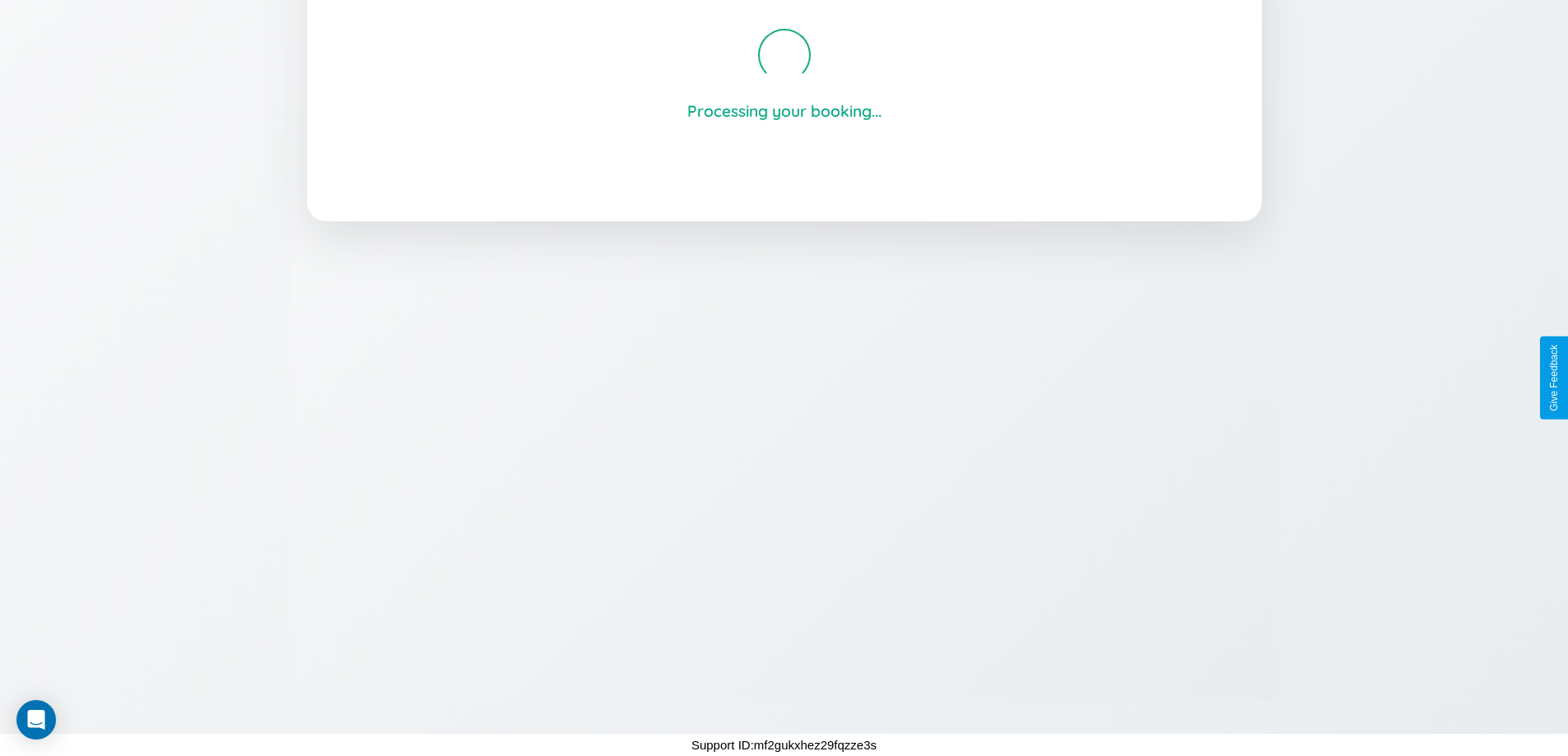
scroll to position [314, 0]
